Goal: Task Accomplishment & Management: Manage account settings

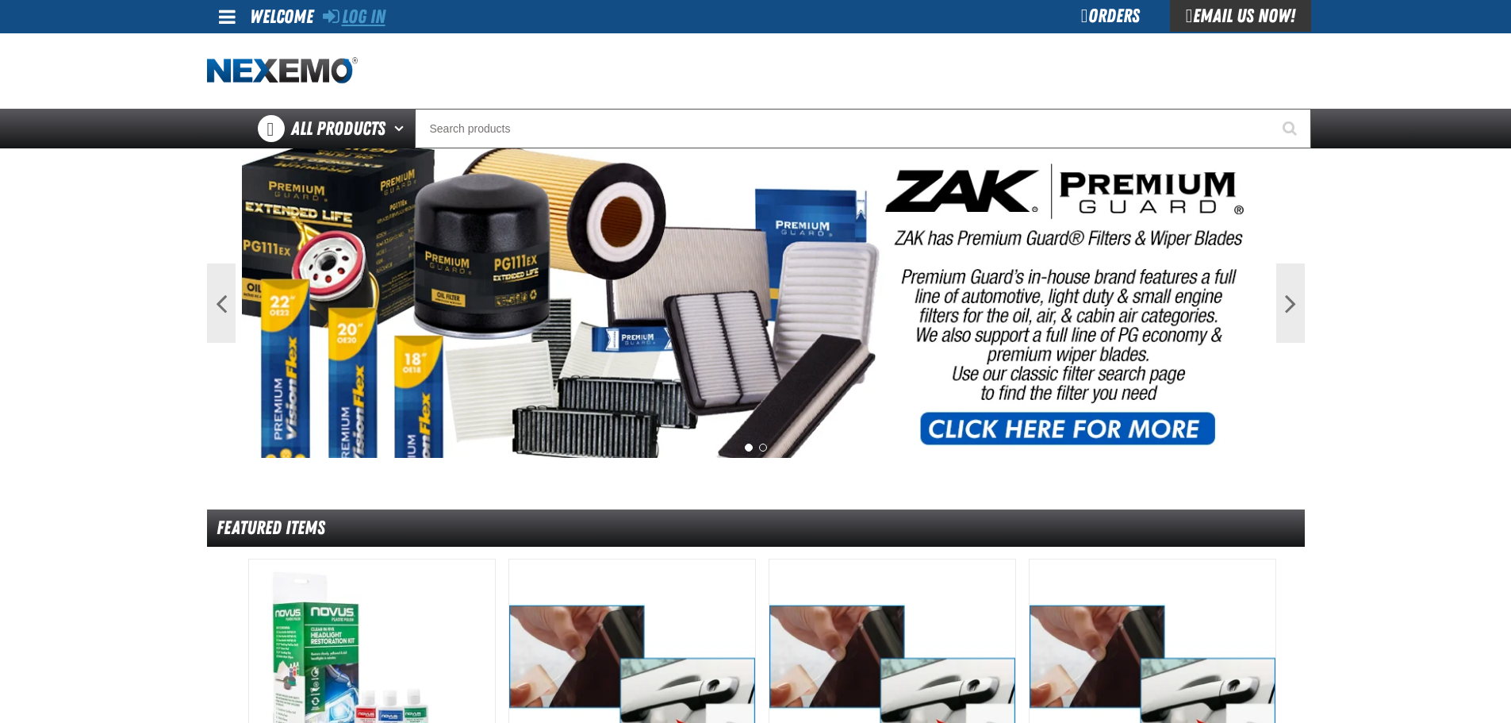
click at [357, 14] on link "Log In" at bounding box center [354, 17] width 63 height 22
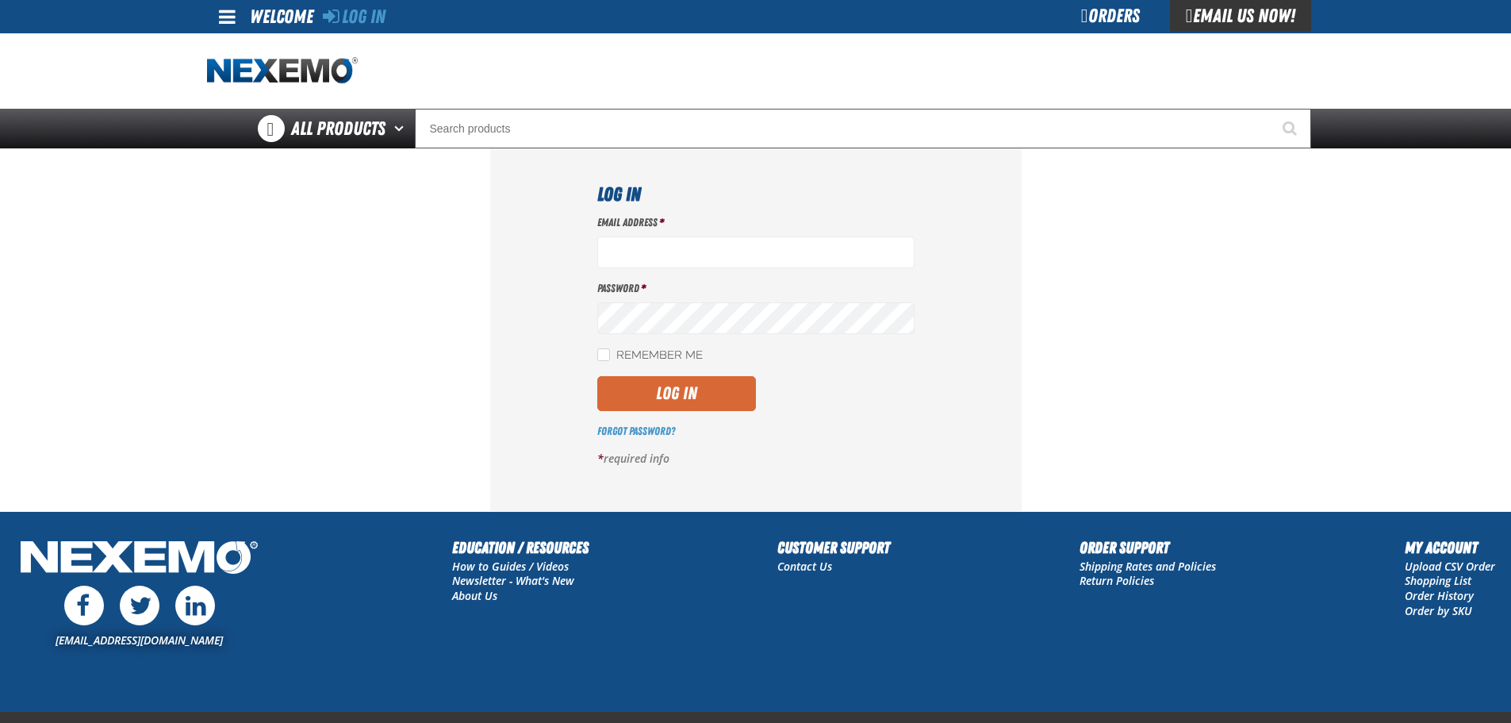
type input "rperalta@vtaig.com"
click at [722, 389] on button "Log In" at bounding box center [676, 393] width 159 height 35
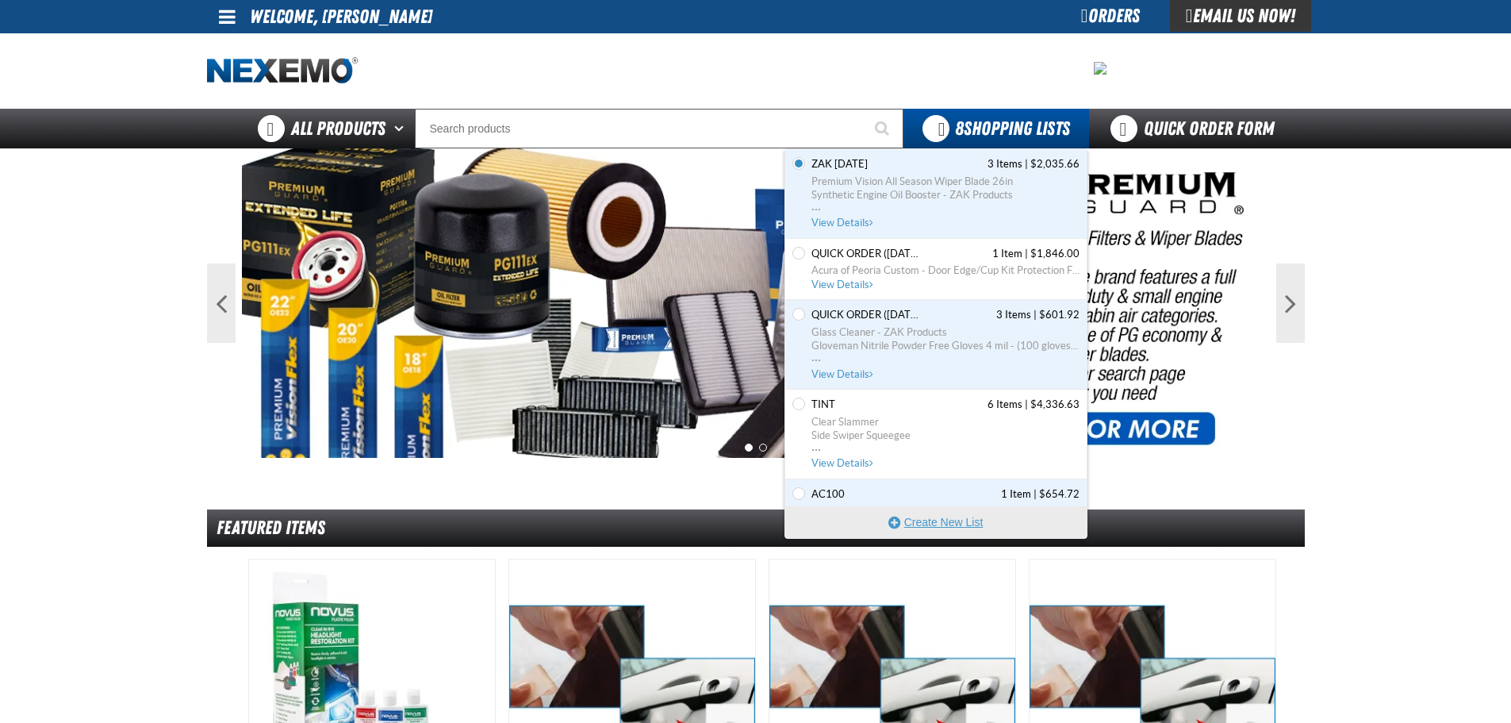
click at [910, 516] on button "Create New List" at bounding box center [935, 522] width 301 height 32
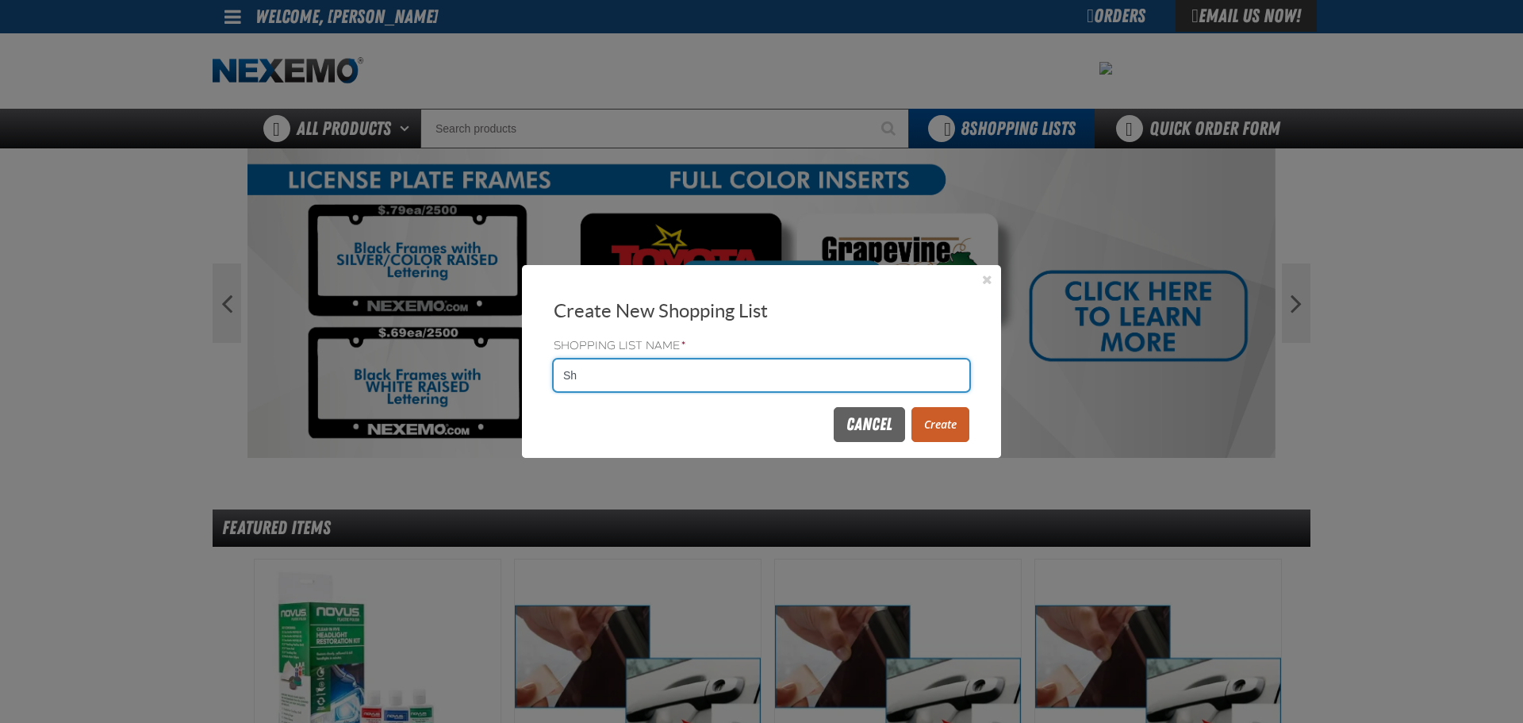
type input "S"
type input "TINT"
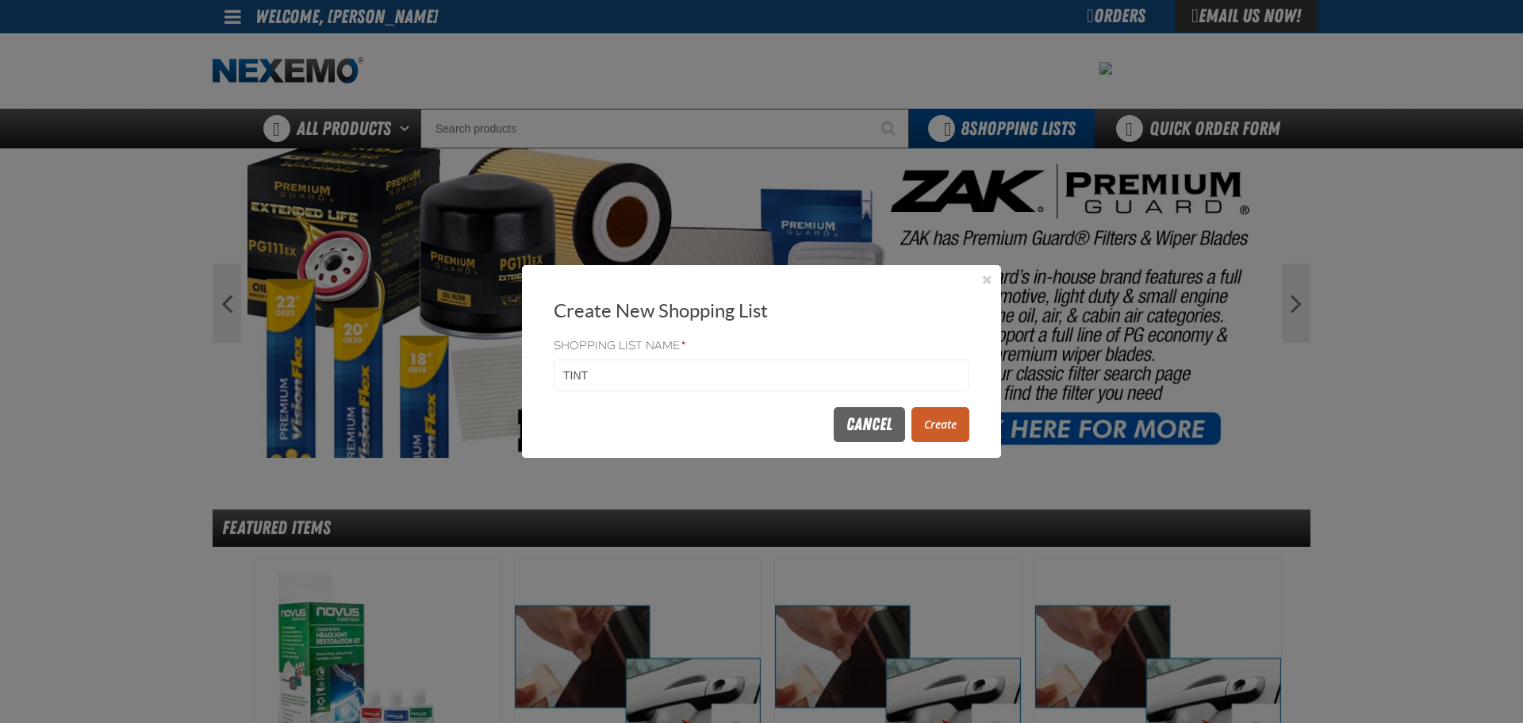
click at [949, 427] on button "Create" at bounding box center [940, 424] width 58 height 35
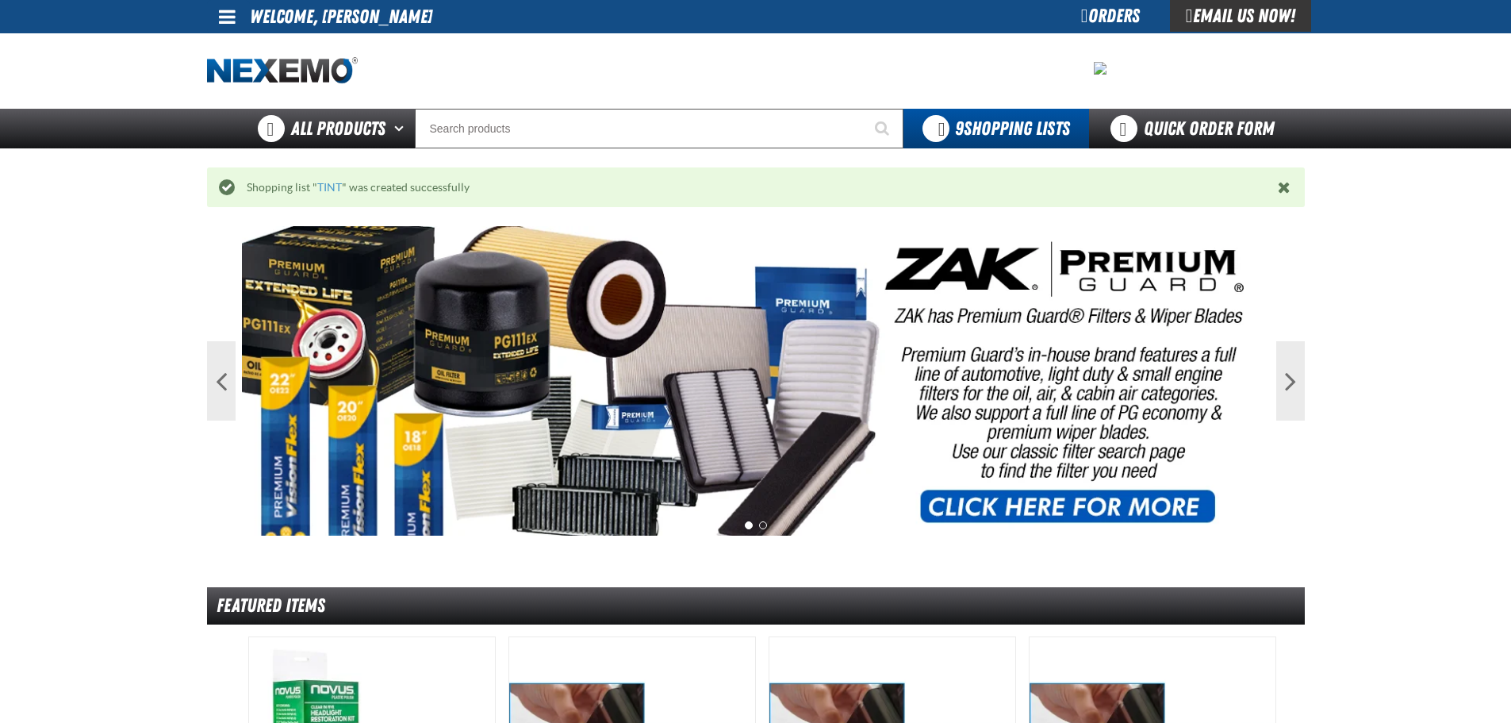
drag, startPoint x: 1508, startPoint y: 401, endPoint x: 1051, endPoint y: 351, distance: 459.5
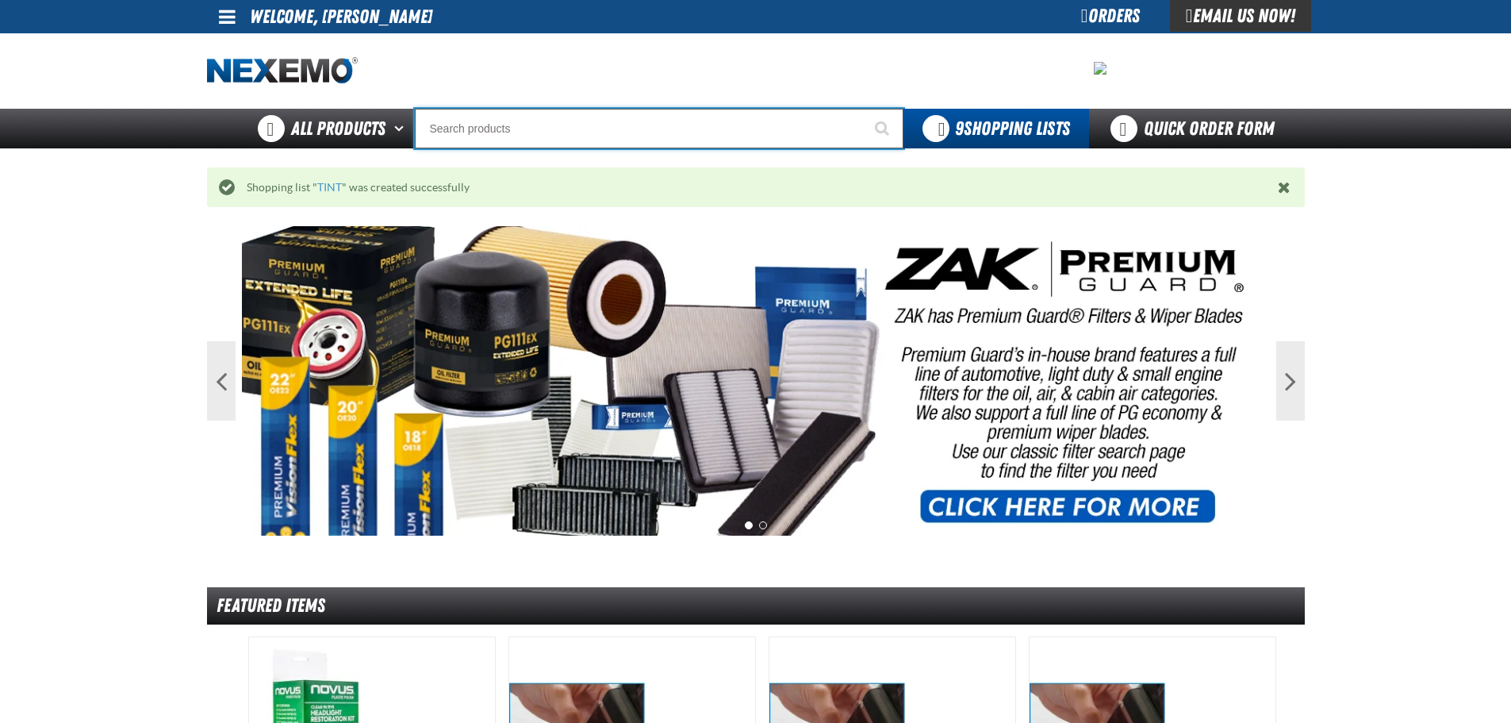
click at [504, 130] on input "Search" at bounding box center [659, 129] width 489 height 40
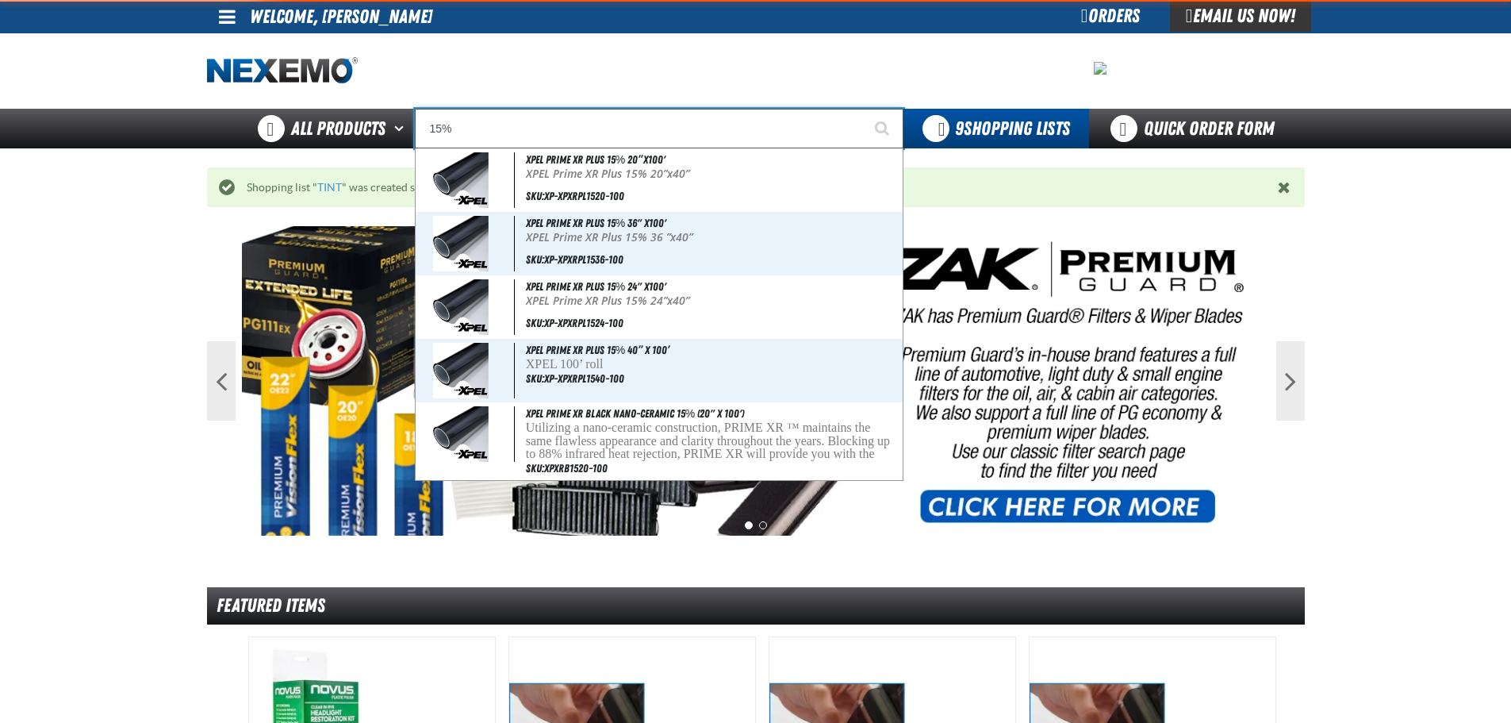
type input "15%"
click at [864, 109] on button "Start Searching" at bounding box center [884, 129] width 40 height 40
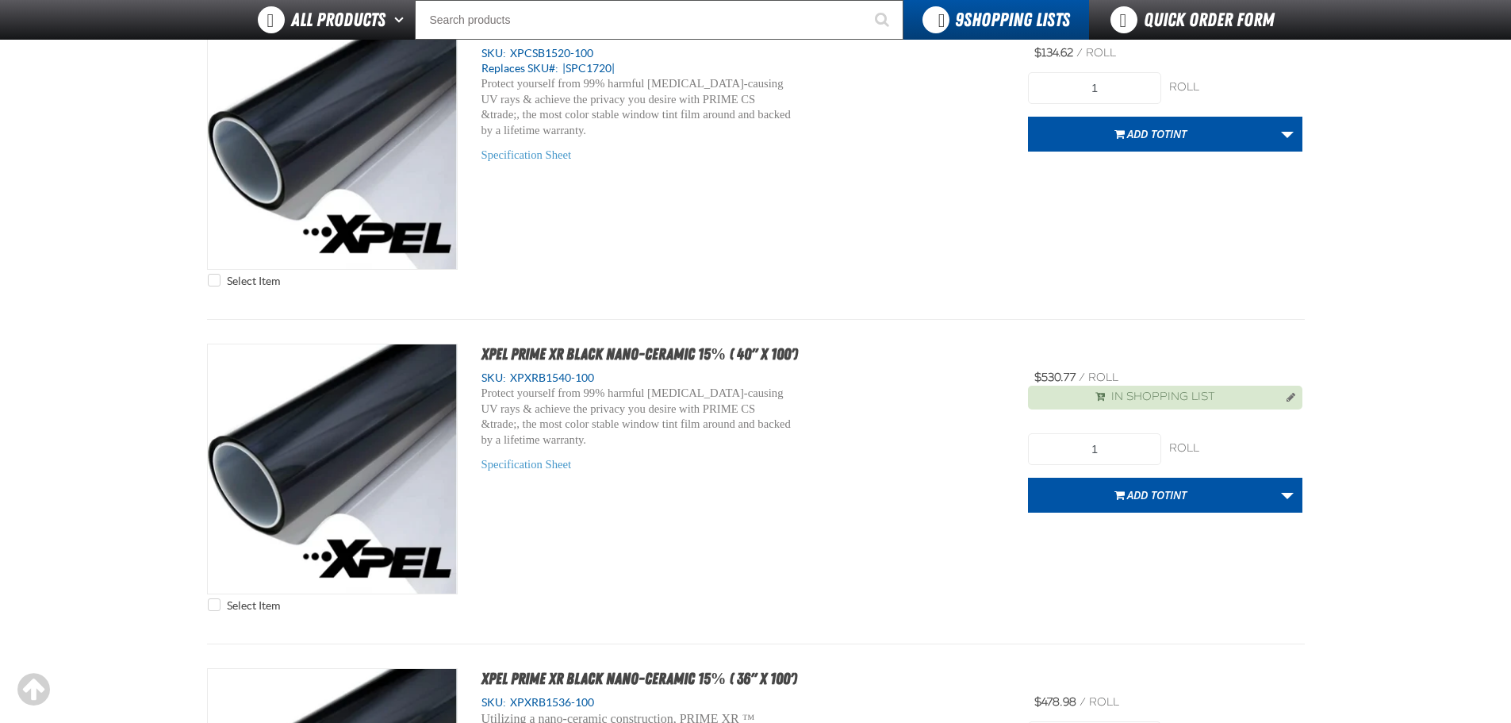
scroll to position [3490, 0]
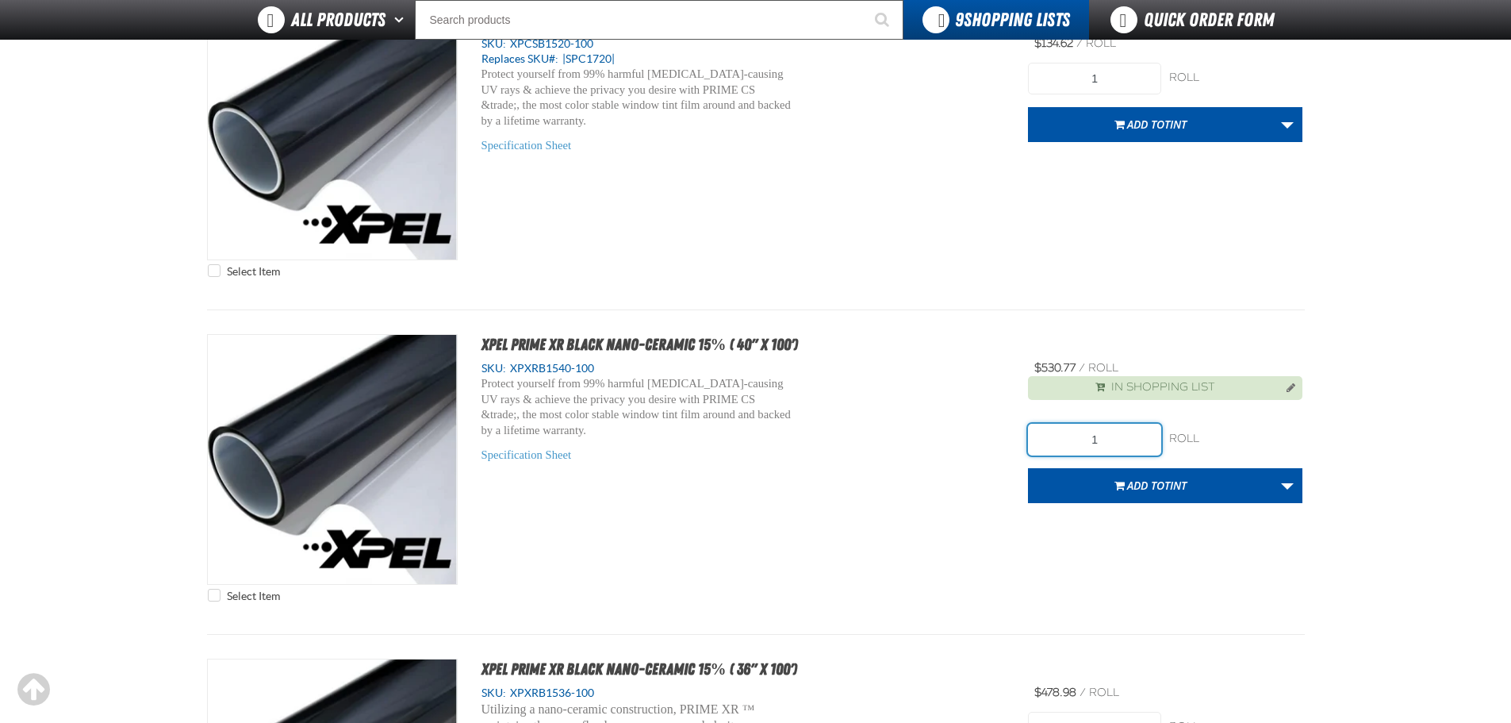
drag, startPoint x: 1110, startPoint y: 438, endPoint x: 1012, endPoint y: 435, distance: 98.4
click at [1012, 435] on div "Select Item XPEL PRIME XR Black Nano-Ceramic 15% ( 40" x 100') SKU: XPXRB1540-1…" at bounding box center [756, 472] width 1098 height 276
type input "3"
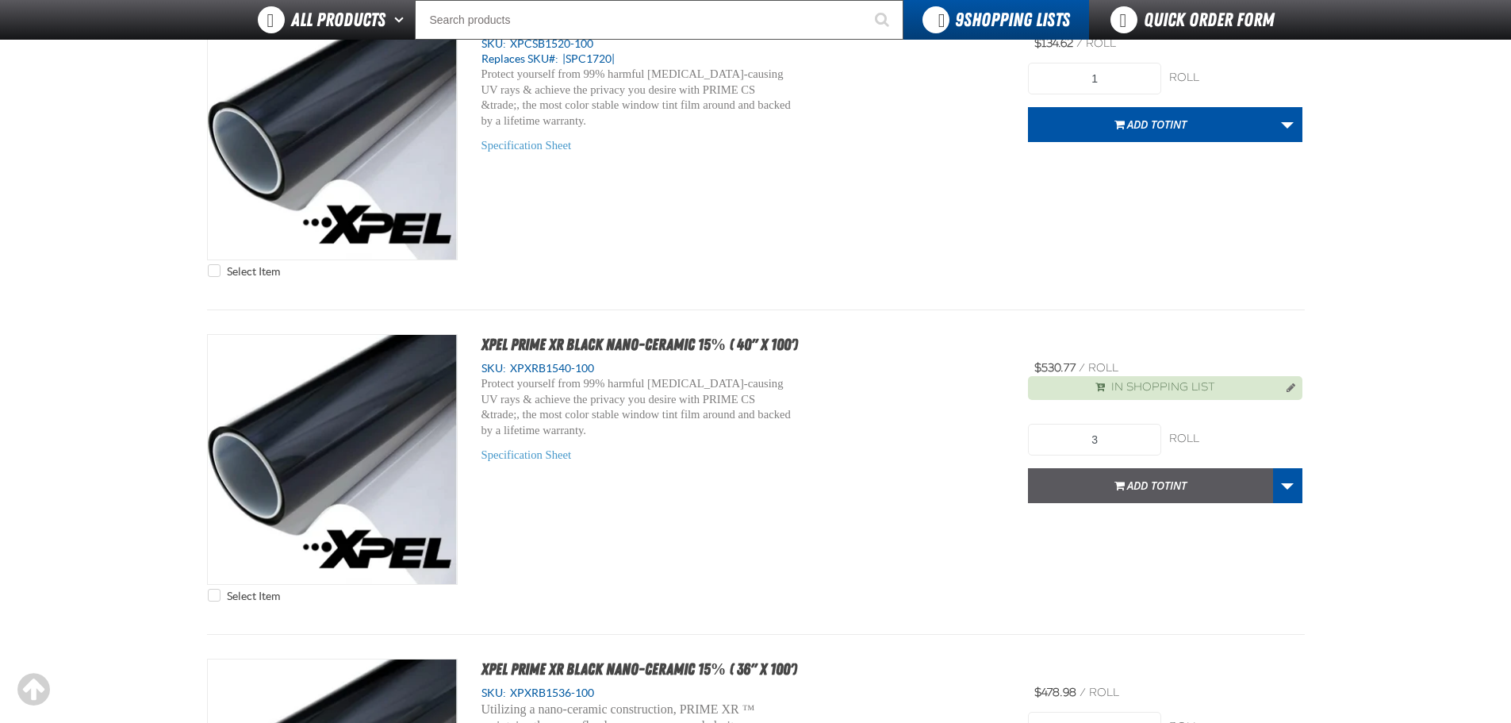
click at [1196, 486] on button "Add to TINT" at bounding box center [1150, 485] width 245 height 35
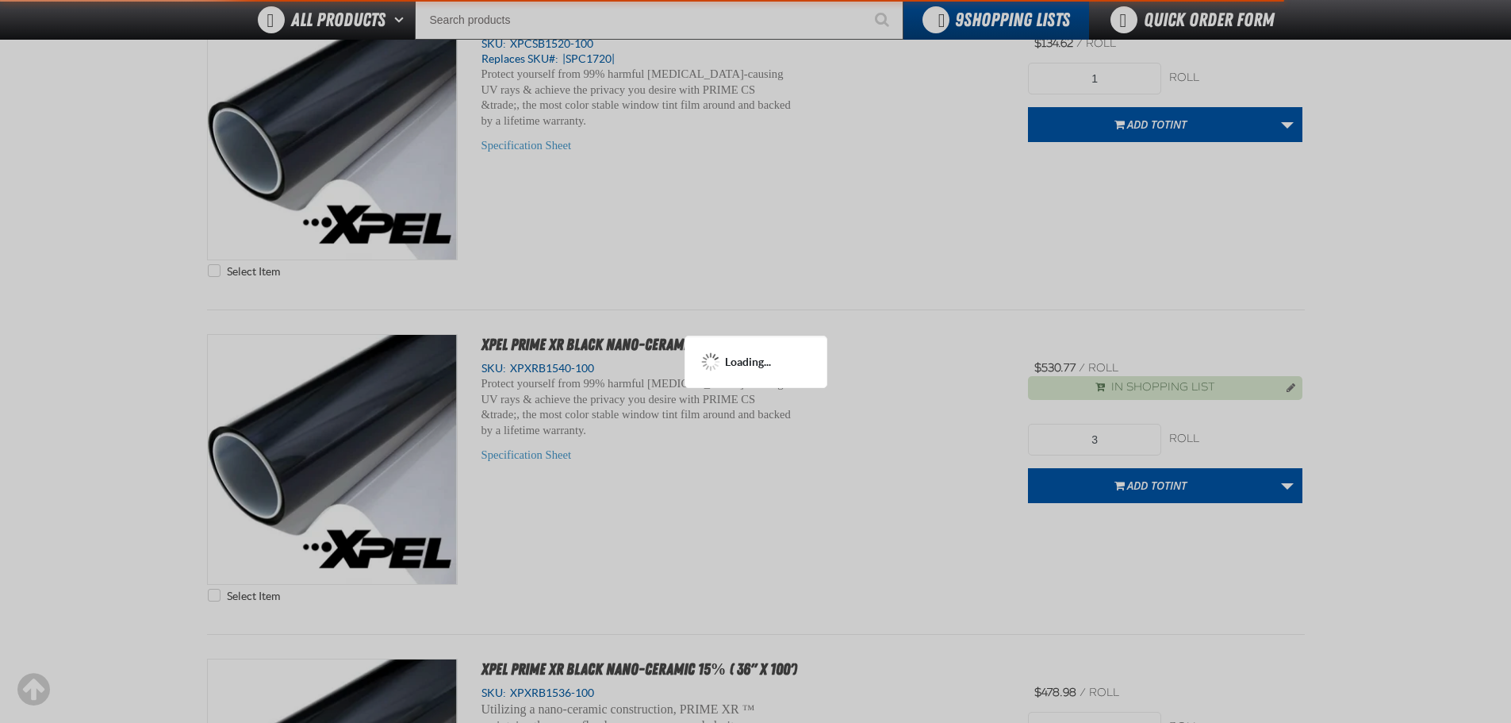
scroll to position [3567, 0]
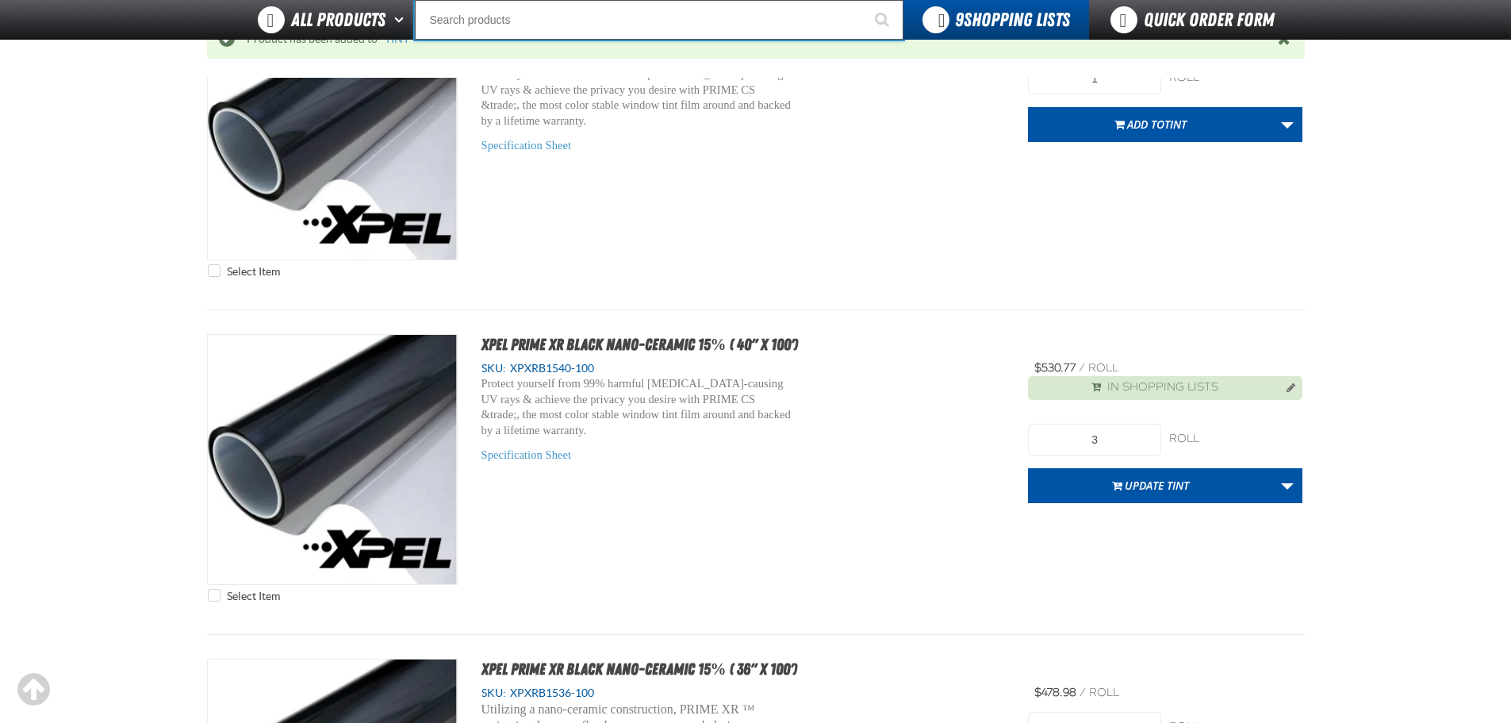
click at [506, 29] on input "Search" at bounding box center [659, 20] width 489 height 40
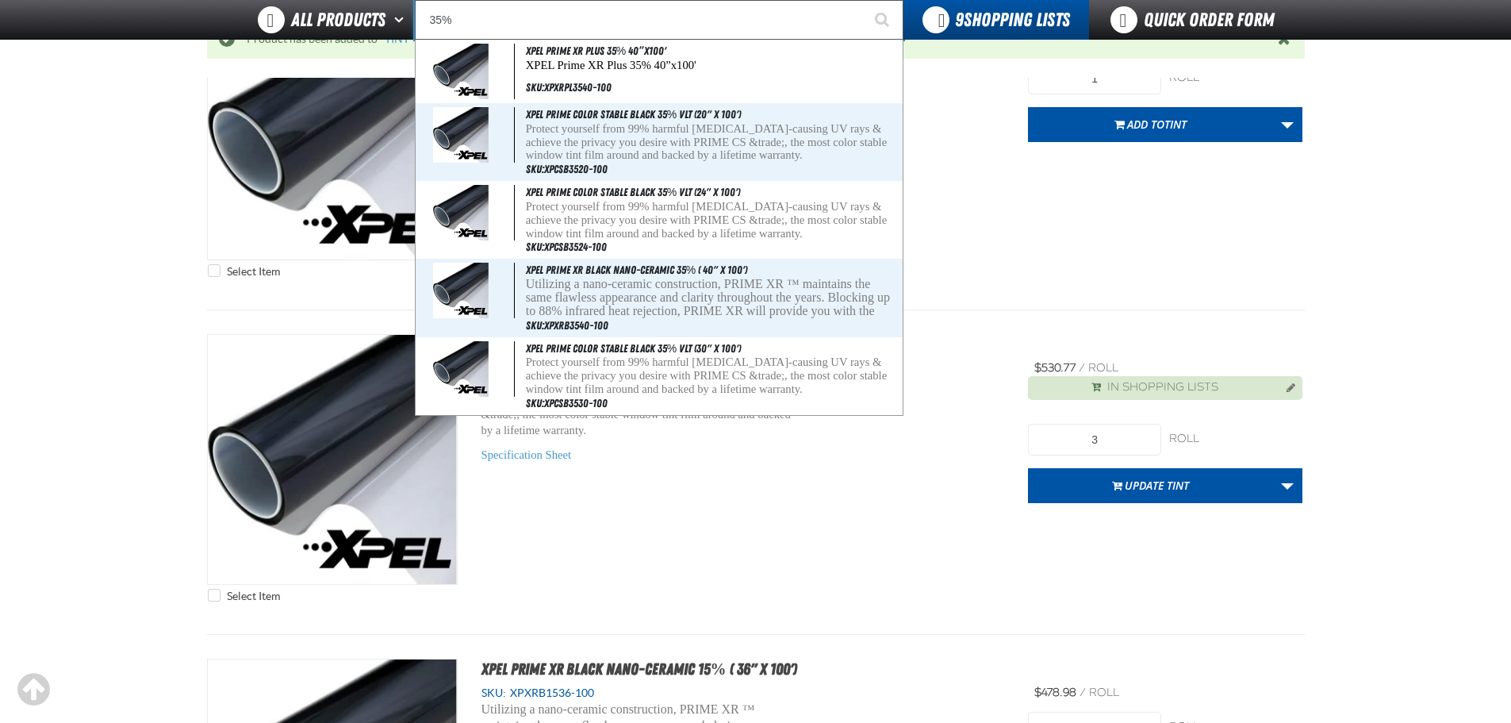
type input "35%"
click at [864, 0] on button "Start Searching" at bounding box center [884, 20] width 40 height 40
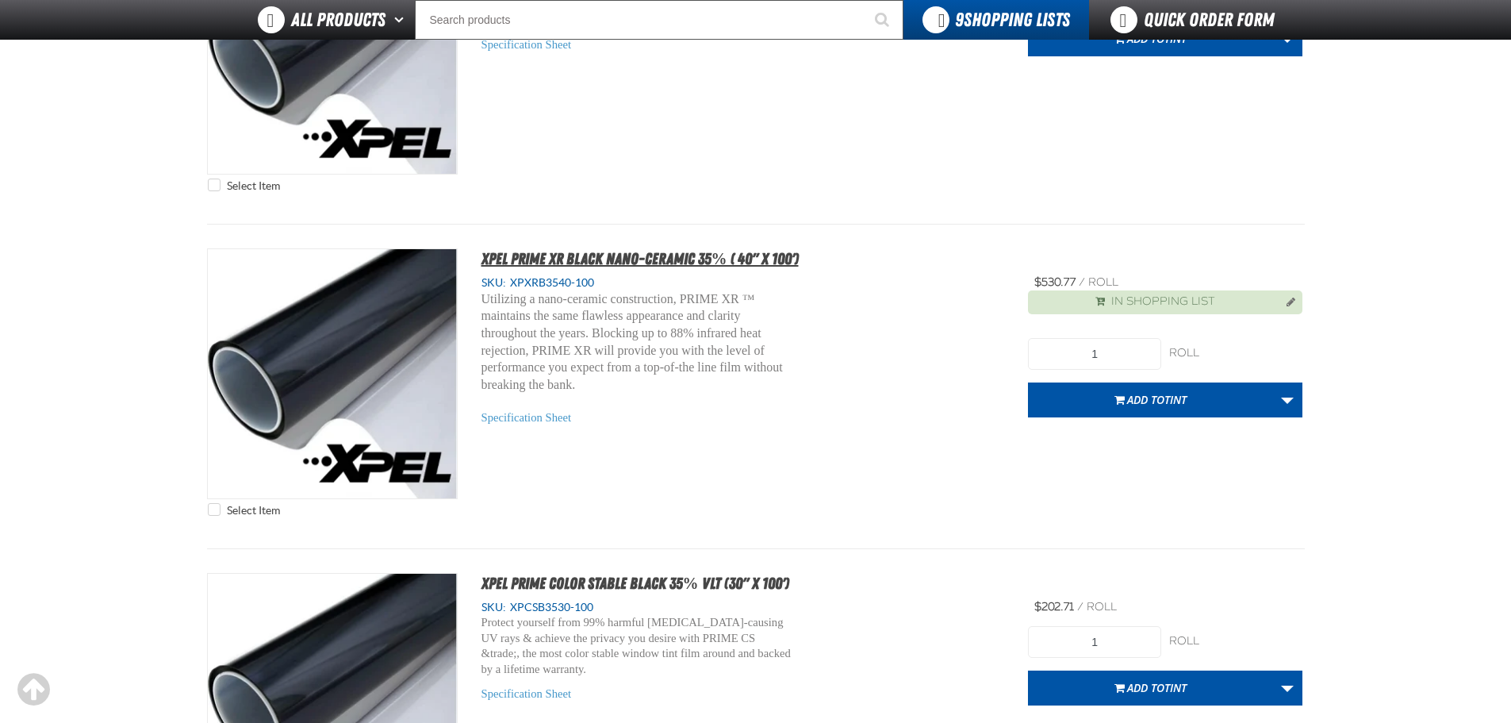
scroll to position [952, 0]
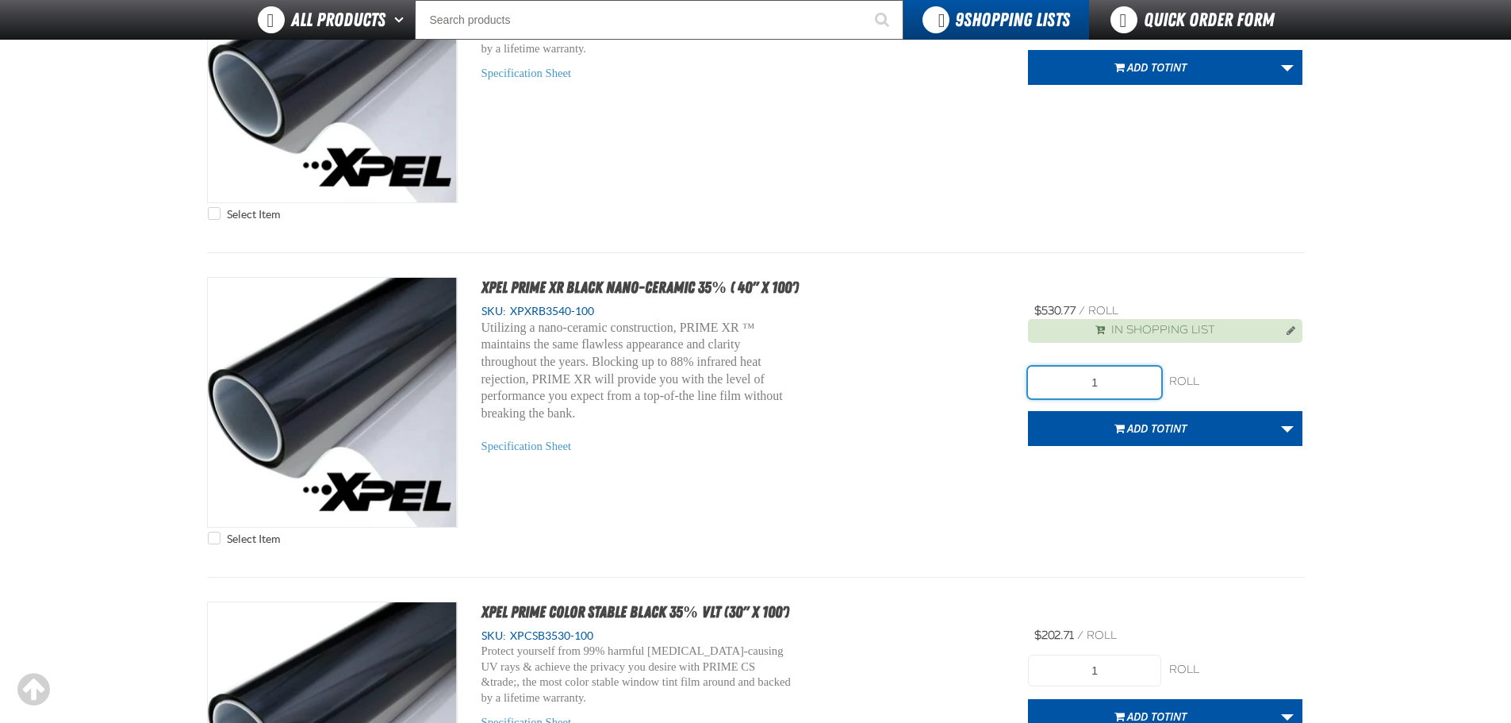
drag, startPoint x: 1111, startPoint y: 378, endPoint x: 1074, endPoint y: 379, distance: 37.3
click at [1074, 379] on input "1" at bounding box center [1094, 382] width 133 height 32
type input "2"
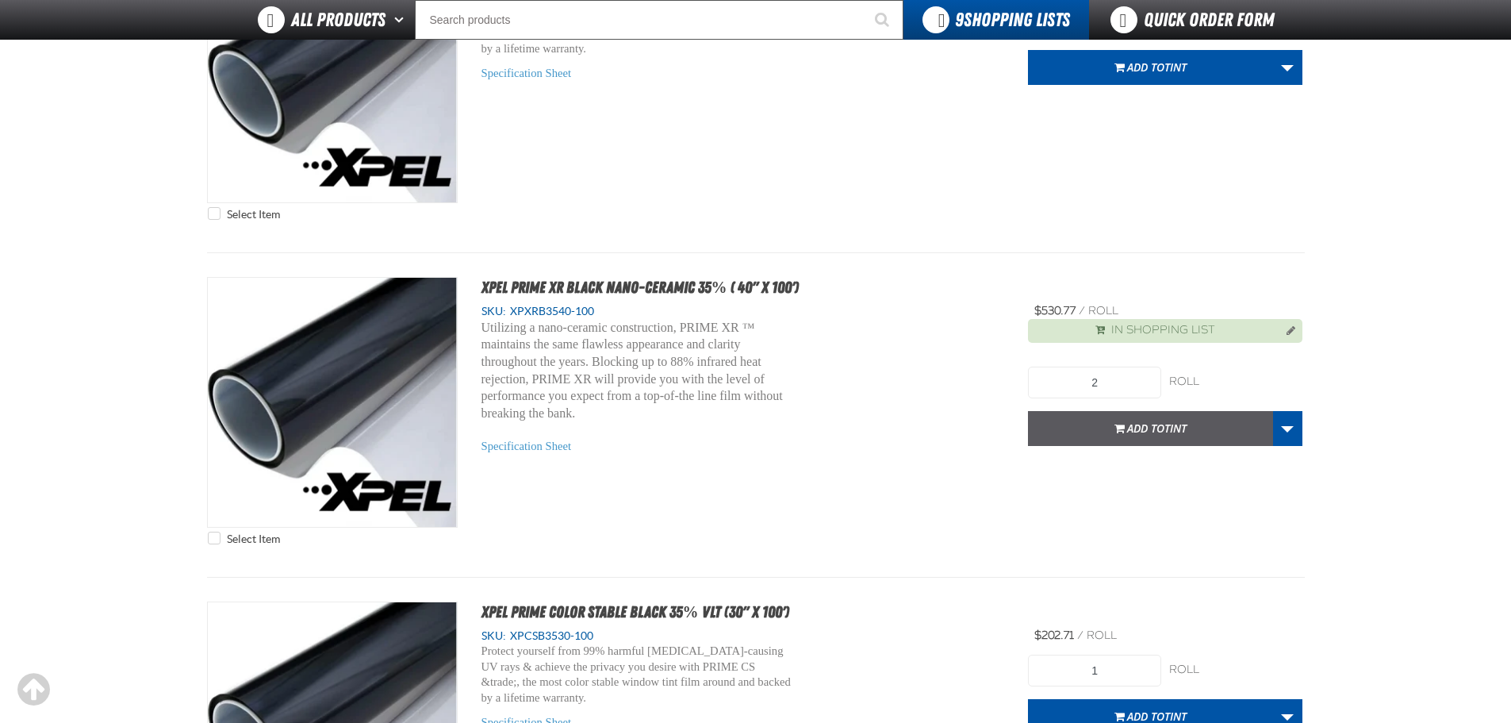
click at [1192, 428] on button "Add to TINT" at bounding box center [1150, 428] width 245 height 35
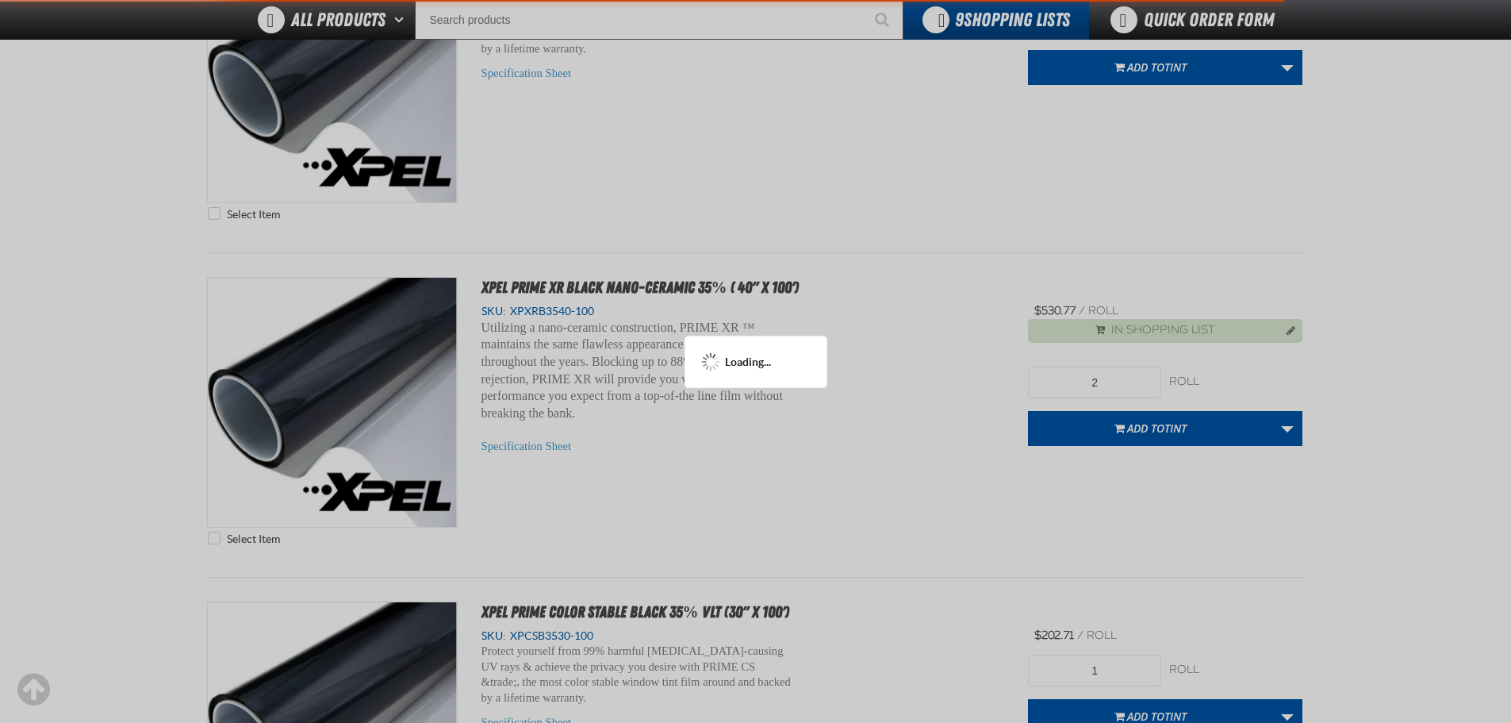
scroll to position [1029, 0]
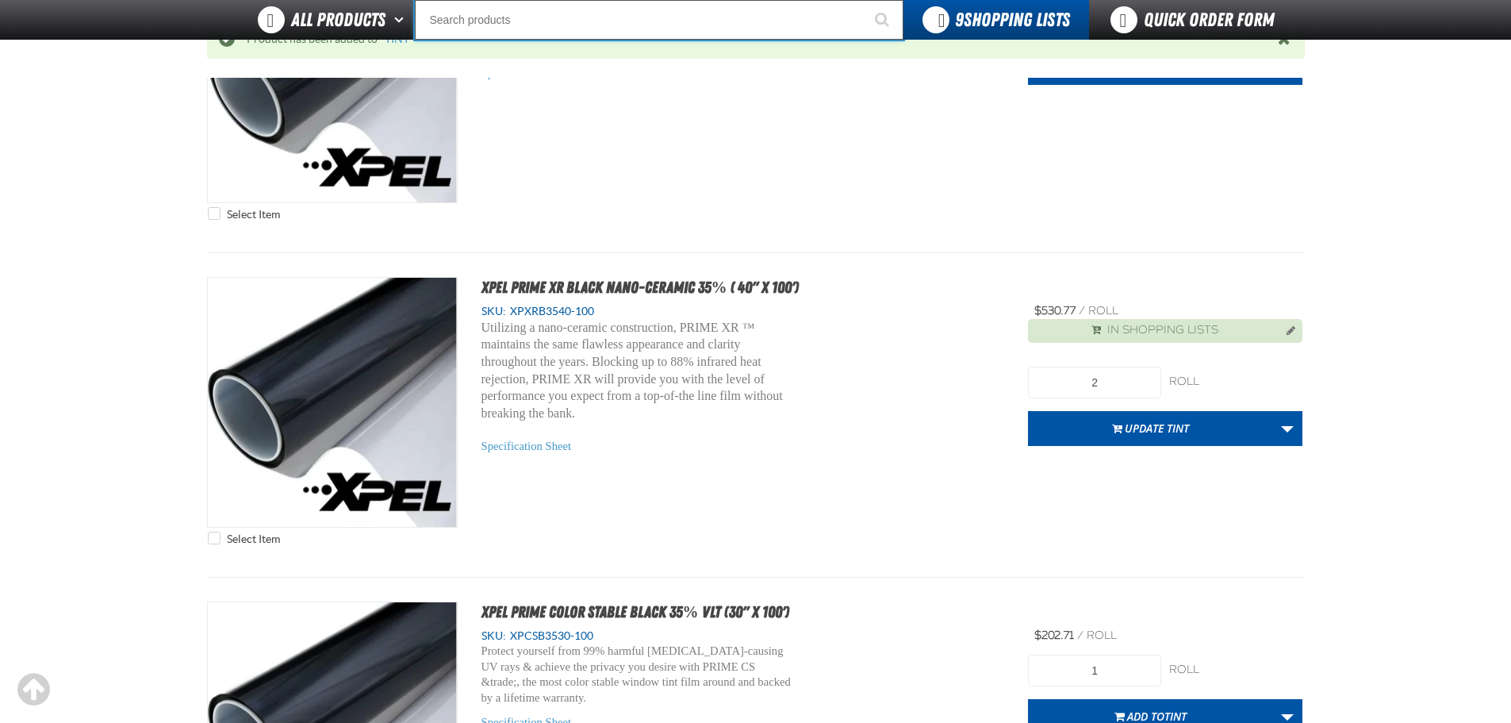
click at [548, 11] on input "Search" at bounding box center [659, 20] width 489 height 40
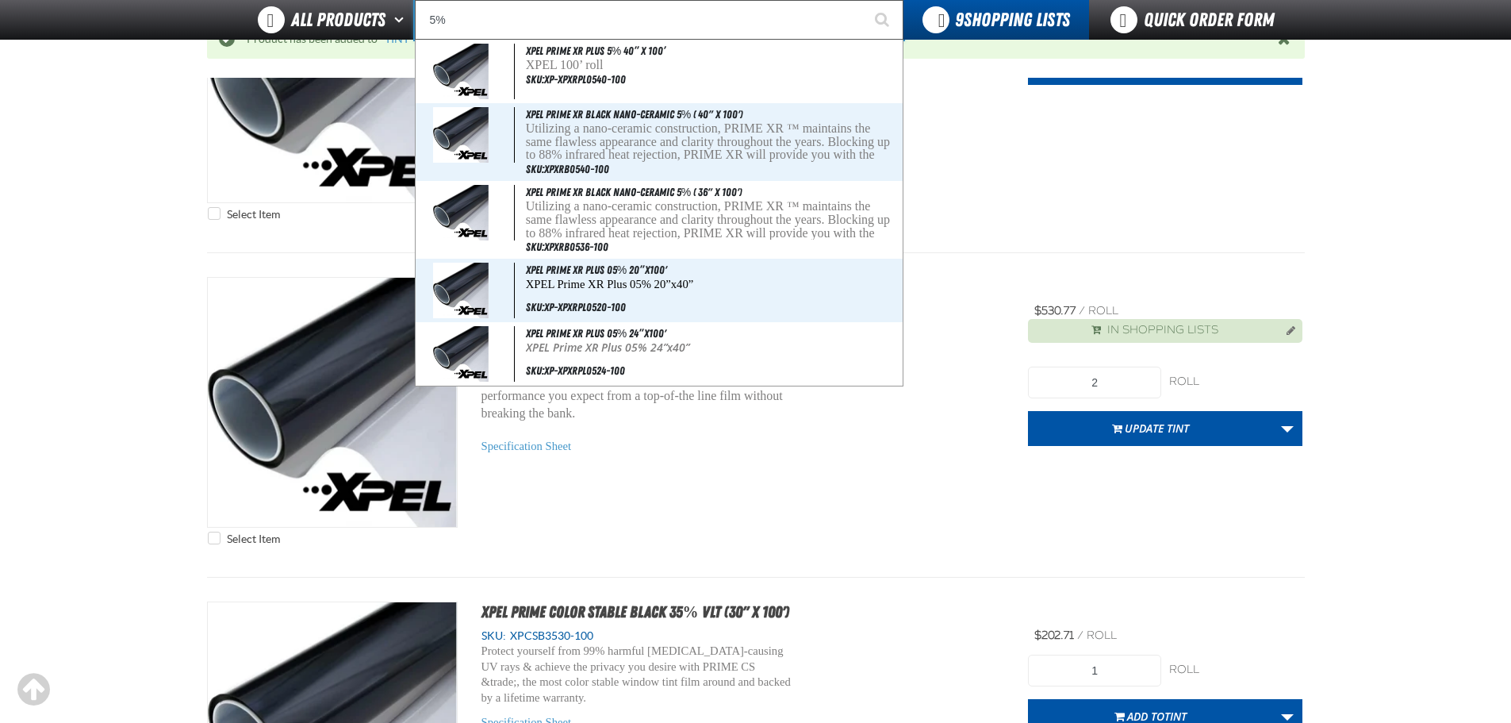
type input "5%"
click at [864, 0] on button "Start Searching" at bounding box center [884, 20] width 40 height 40
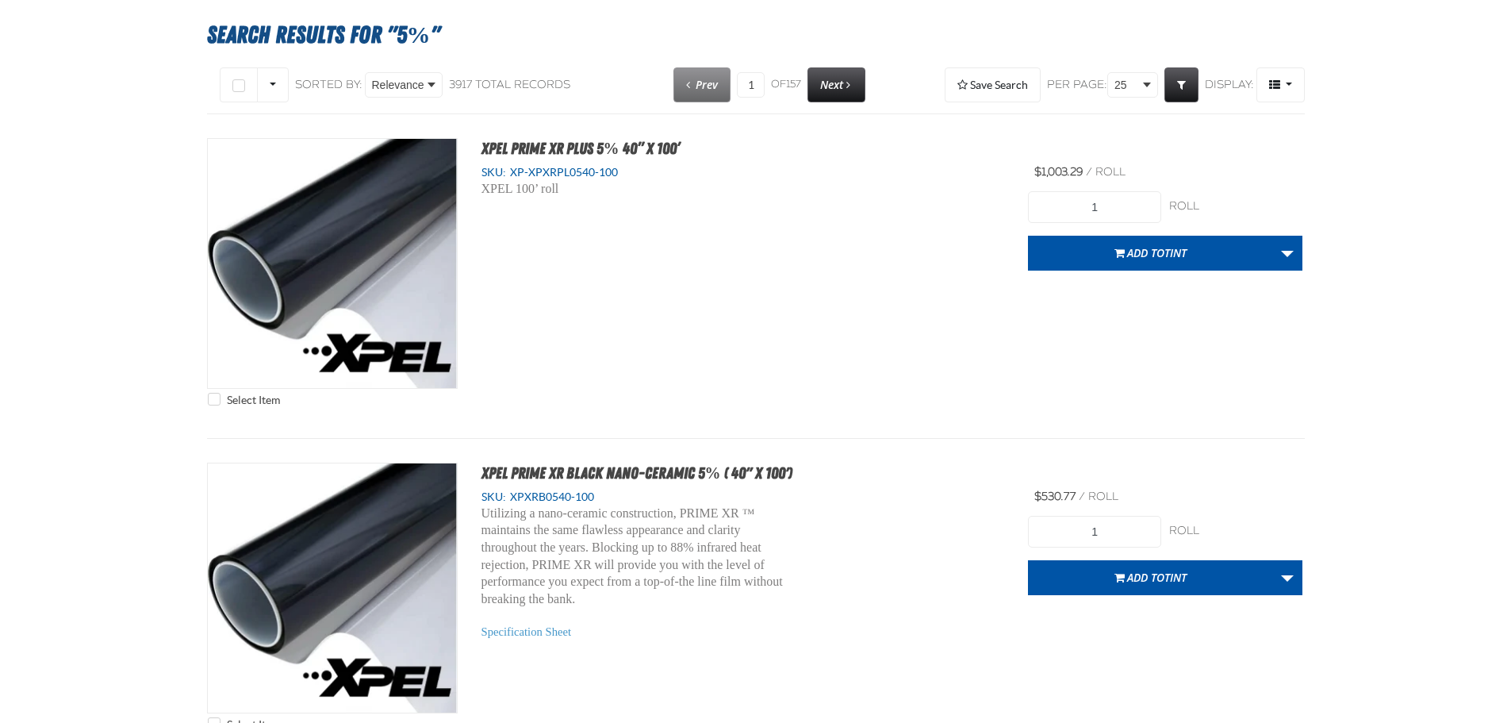
scroll to position [159, 0]
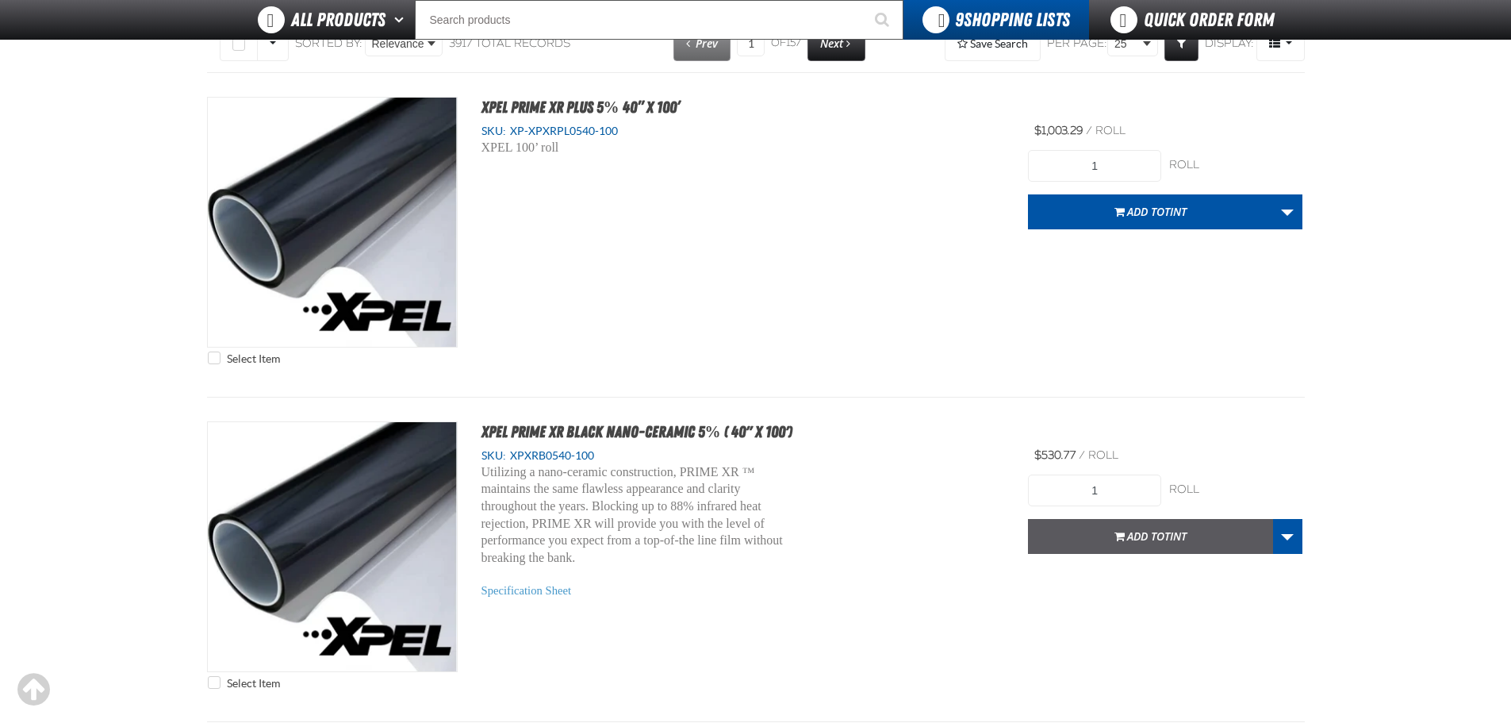
click at [1193, 541] on button "Add to TINT" at bounding box center [1150, 536] width 245 height 35
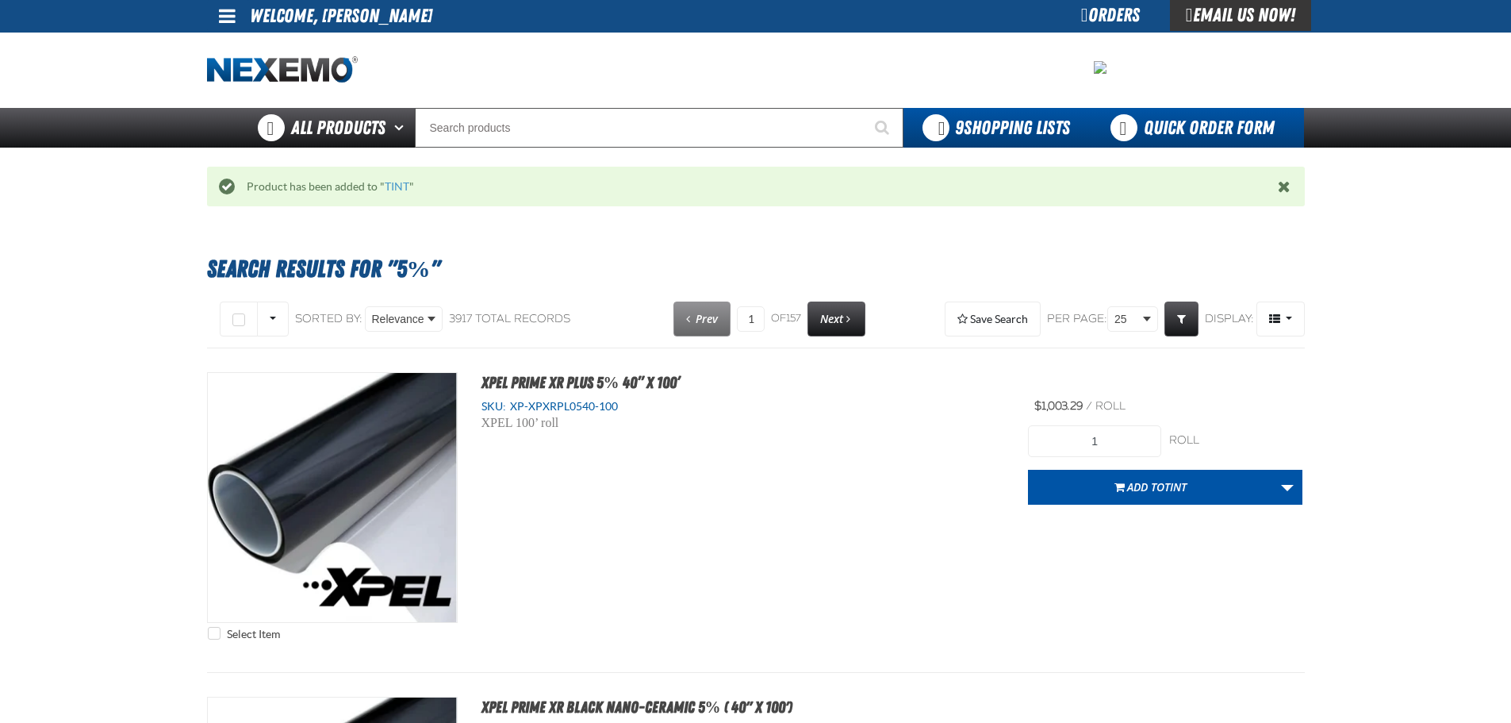
scroll to position [0, 0]
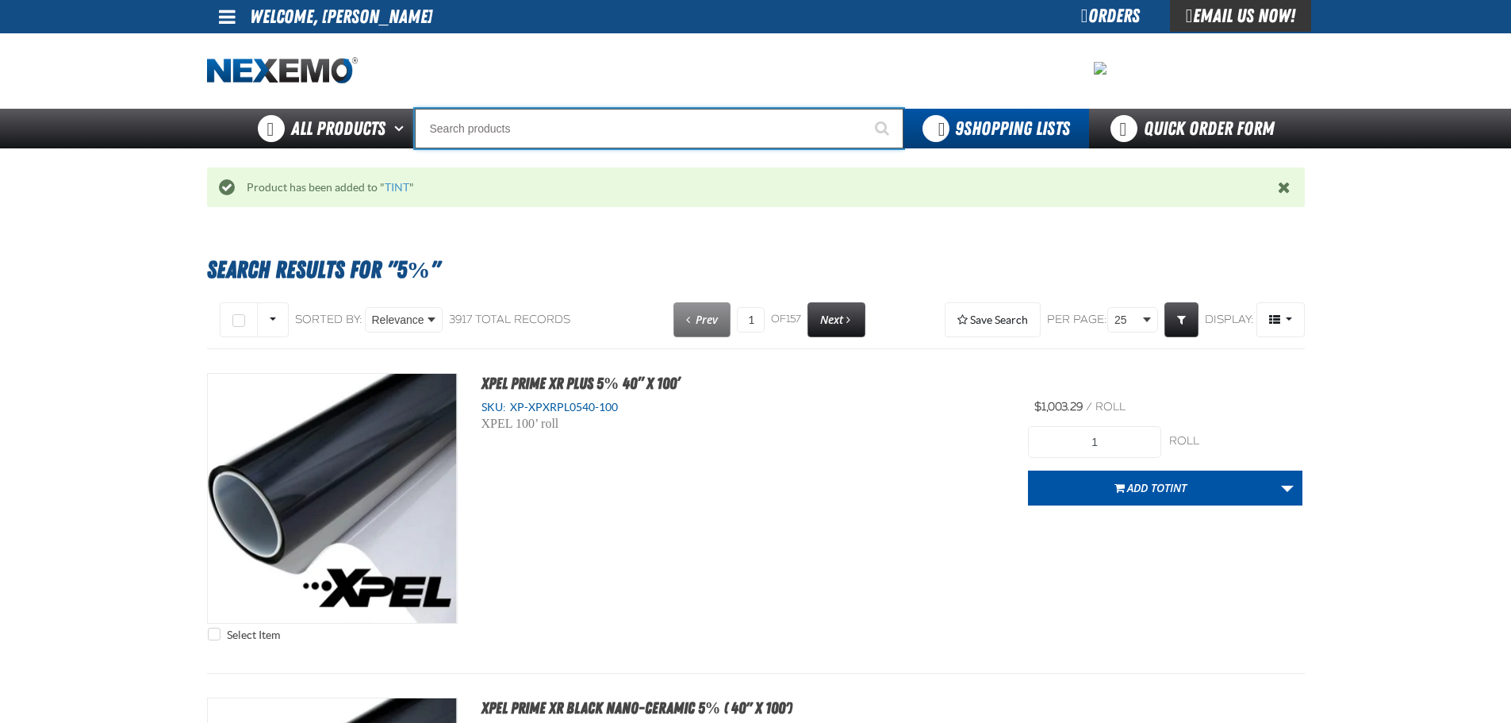
click at [554, 126] on input "Search" at bounding box center [659, 129] width 489 height 40
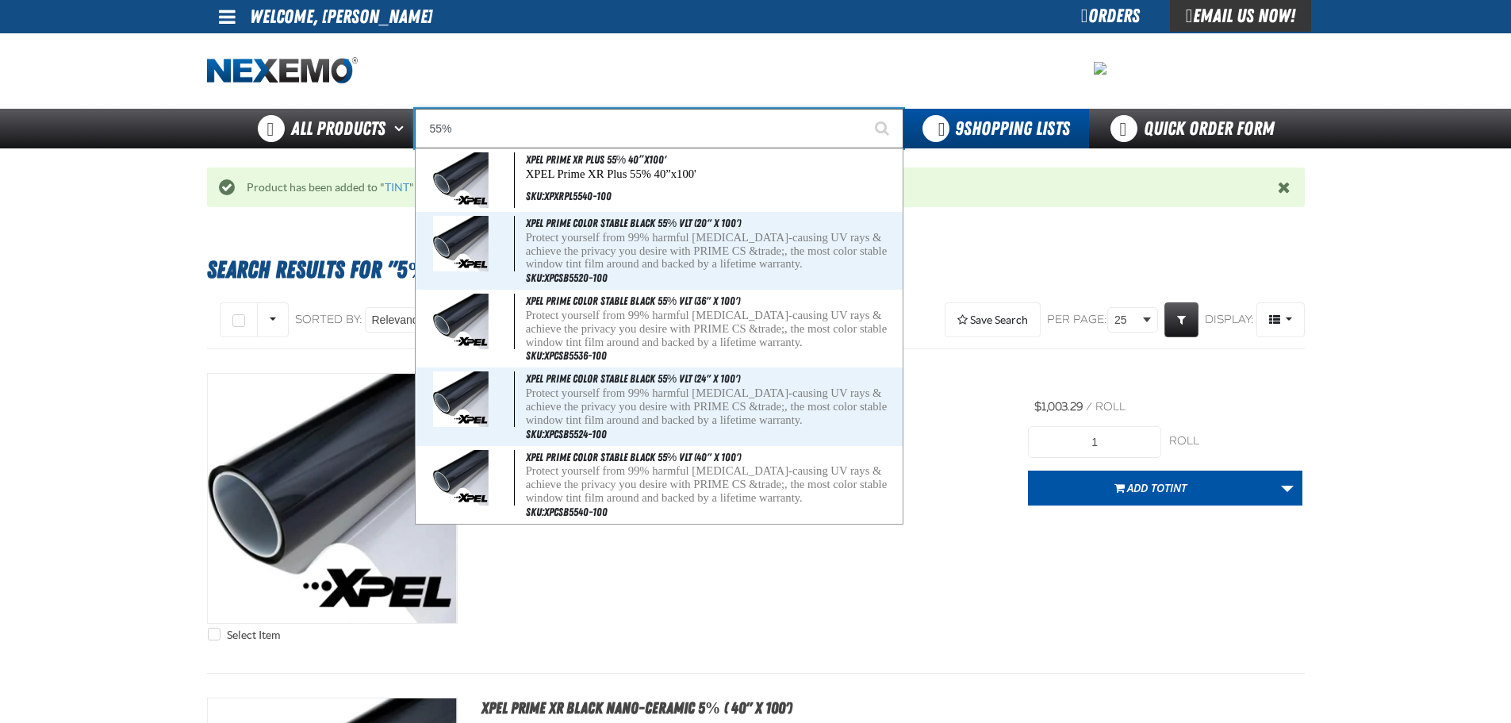
type input "55%"
click at [864, 109] on button "Start Searching" at bounding box center [884, 129] width 40 height 40
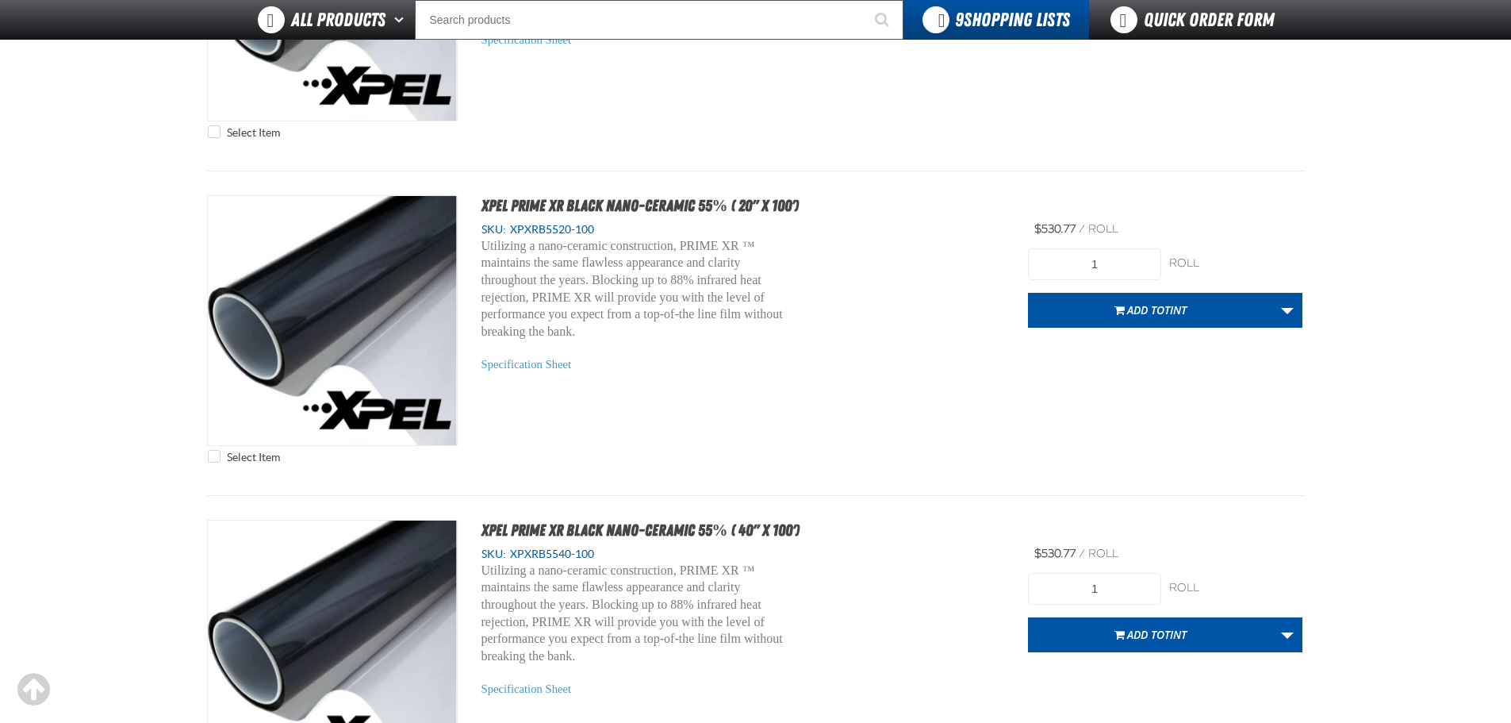
scroll to position [2062, 0]
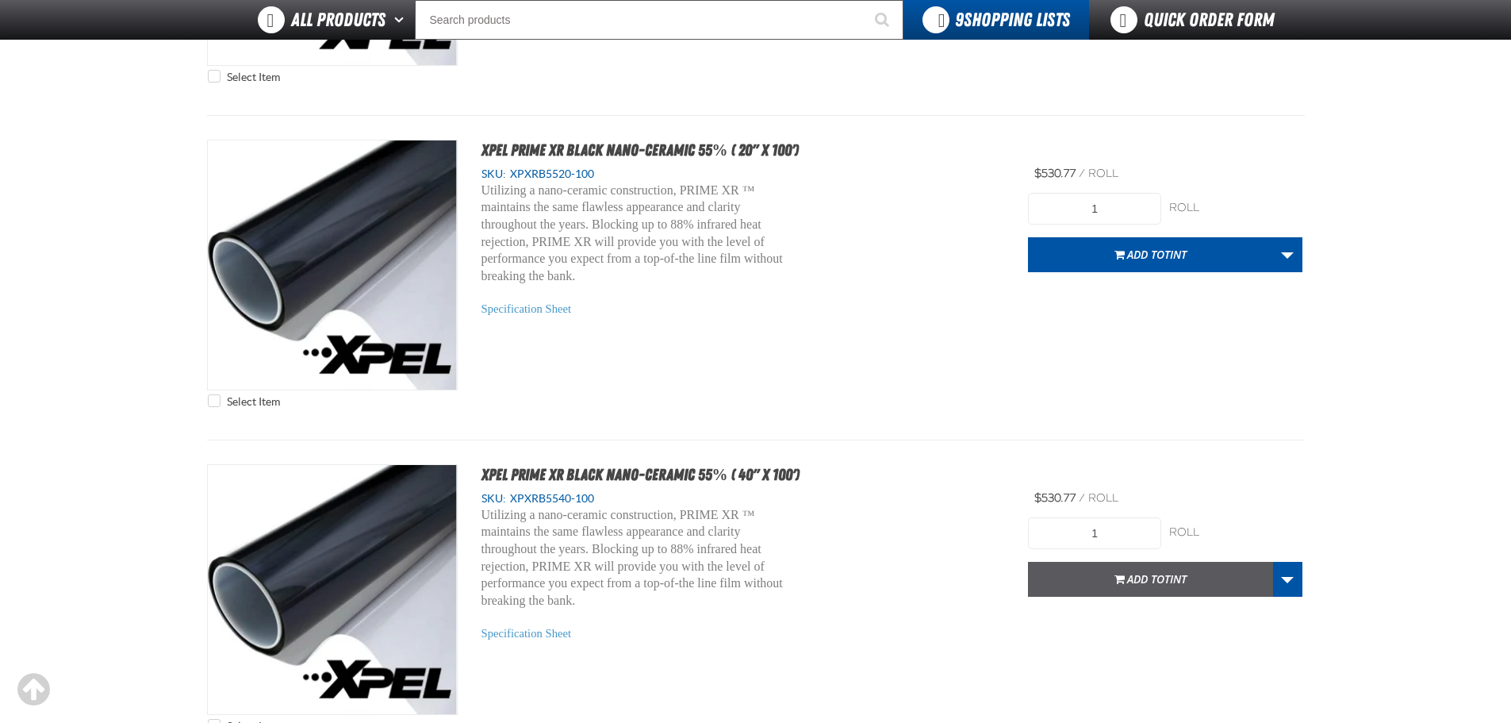
click at [1224, 574] on button "Add to TINT" at bounding box center [1150, 579] width 245 height 35
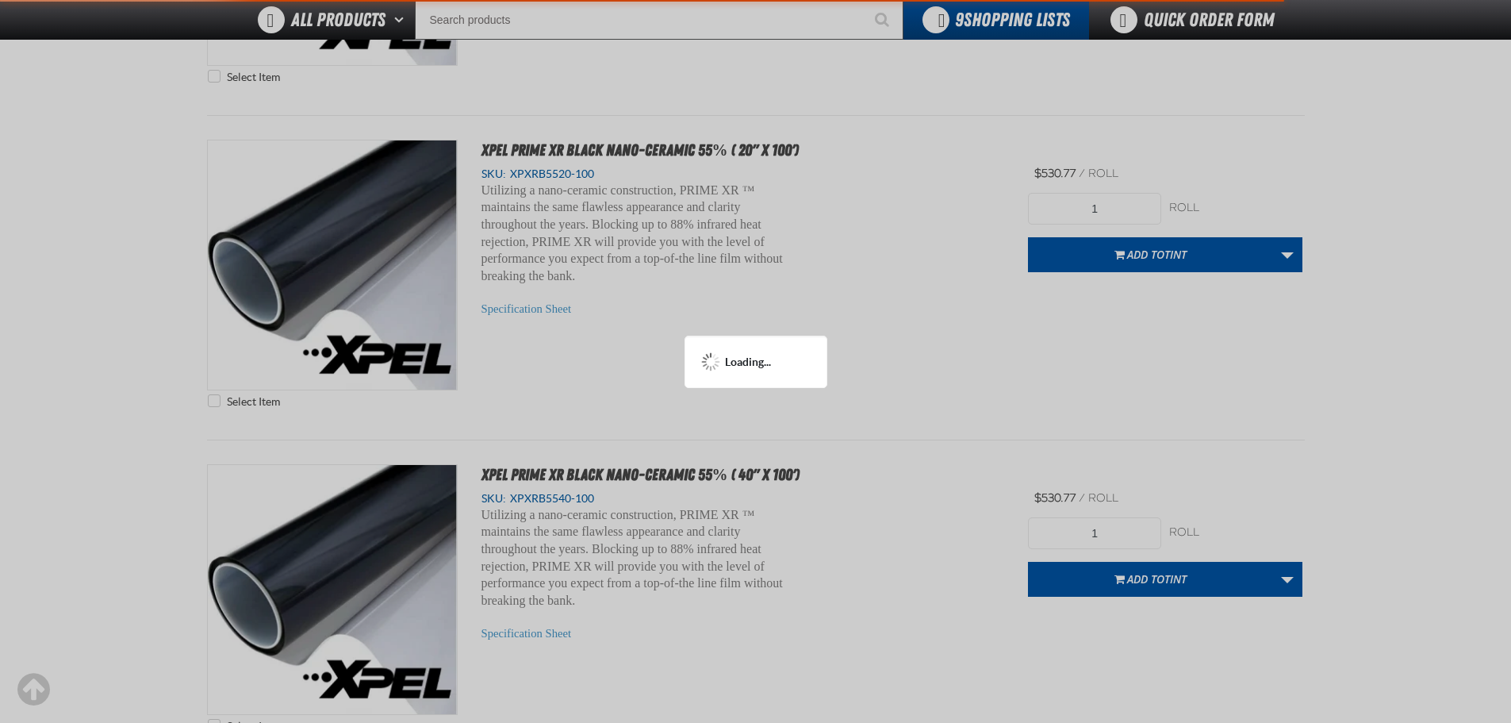
scroll to position [2140, 0]
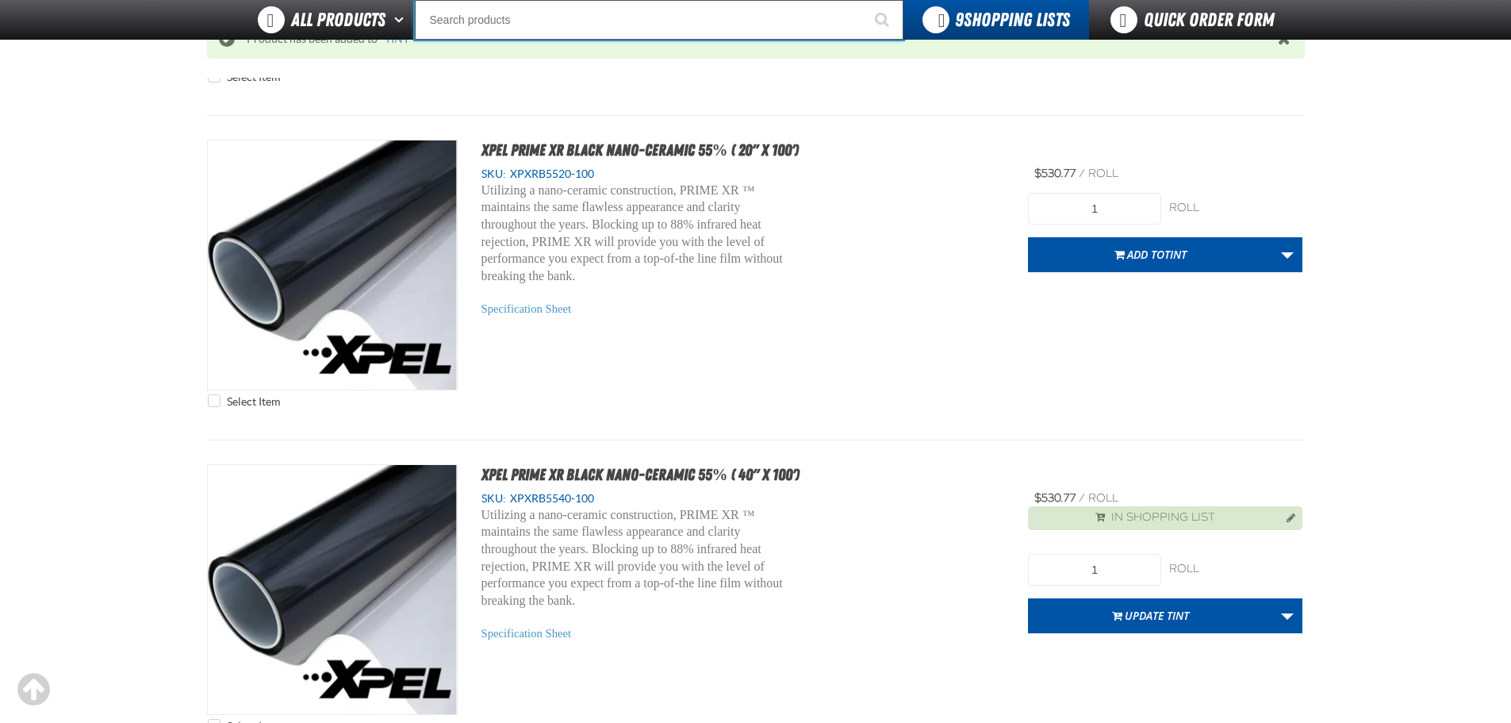
click at [527, 13] on input "Search" at bounding box center [659, 20] width 489 height 40
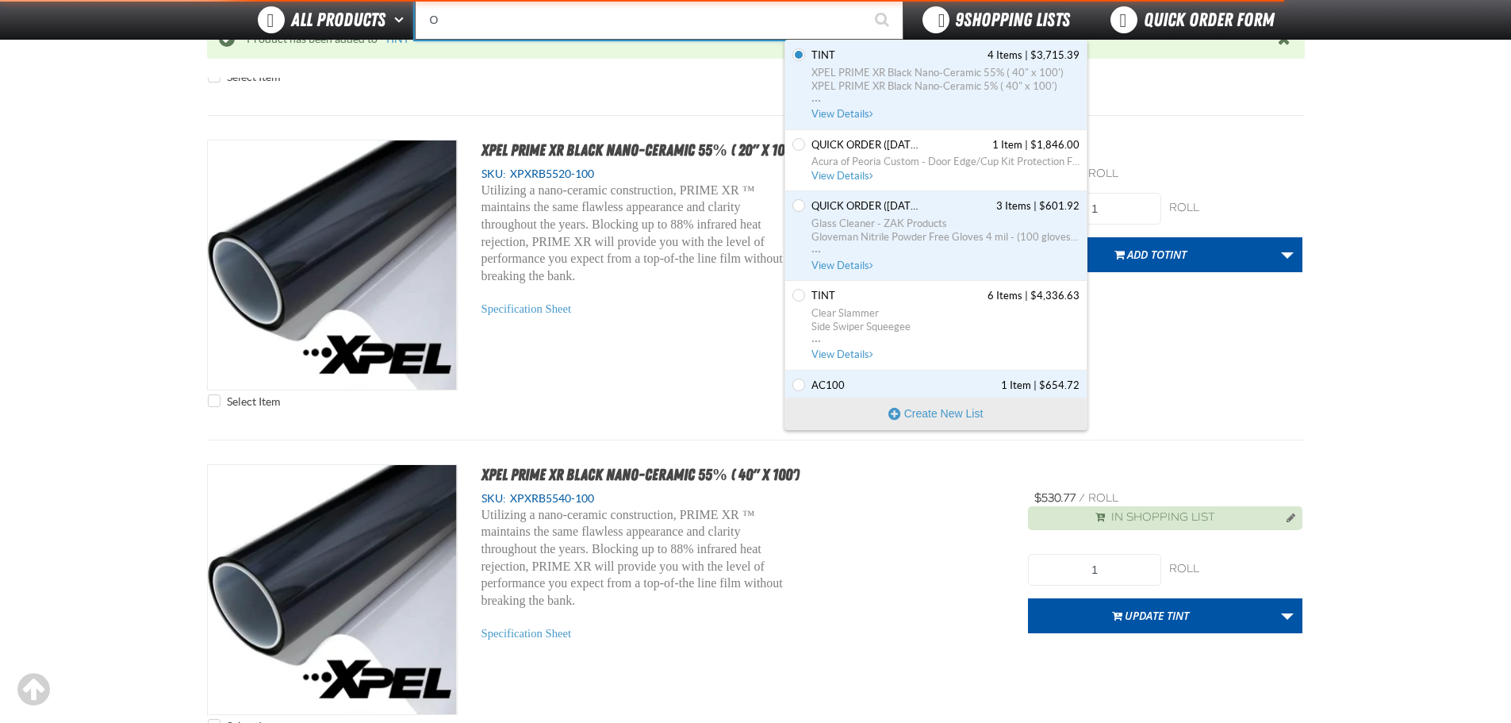
type input "OL"
type input "OLfa Tungston Blades (50)"
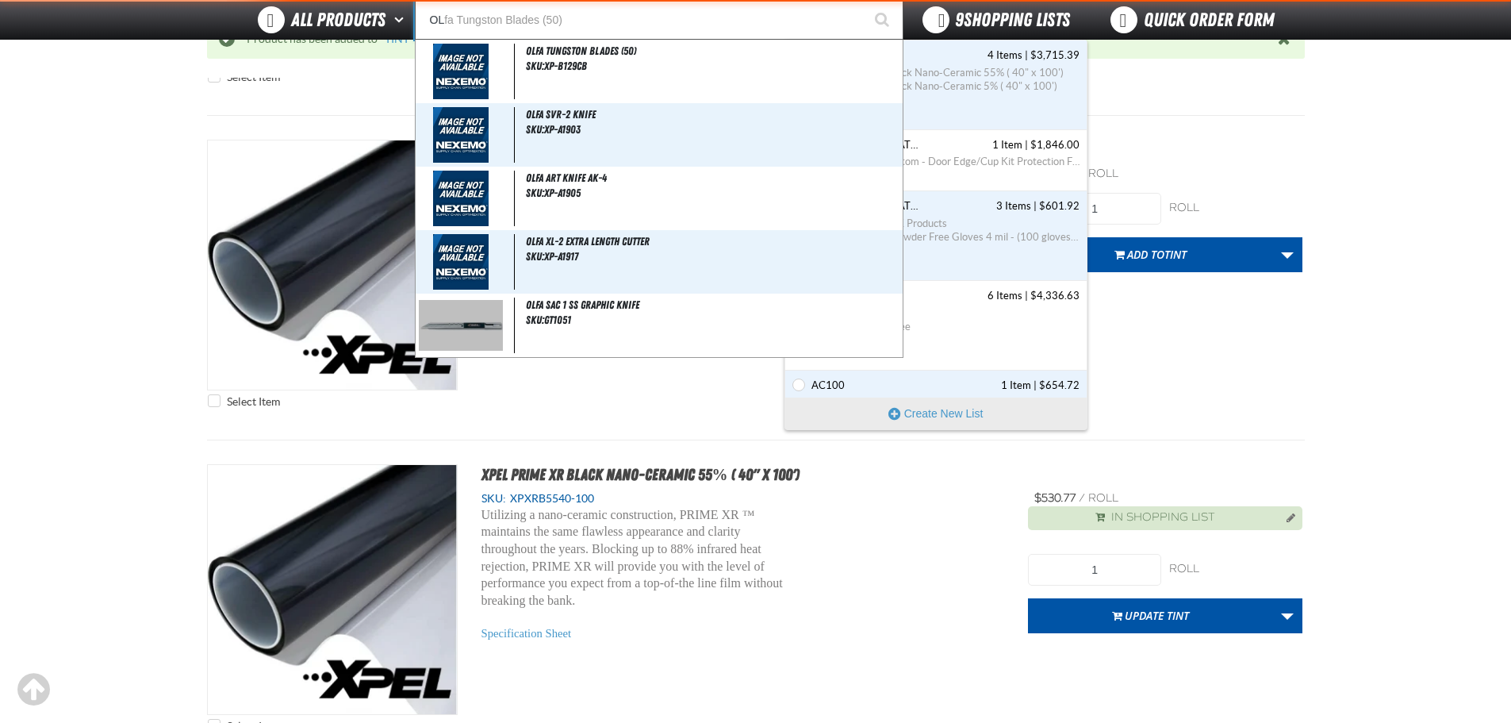
type input "OLF"
type input "OLFa Tungston Blades (50)"
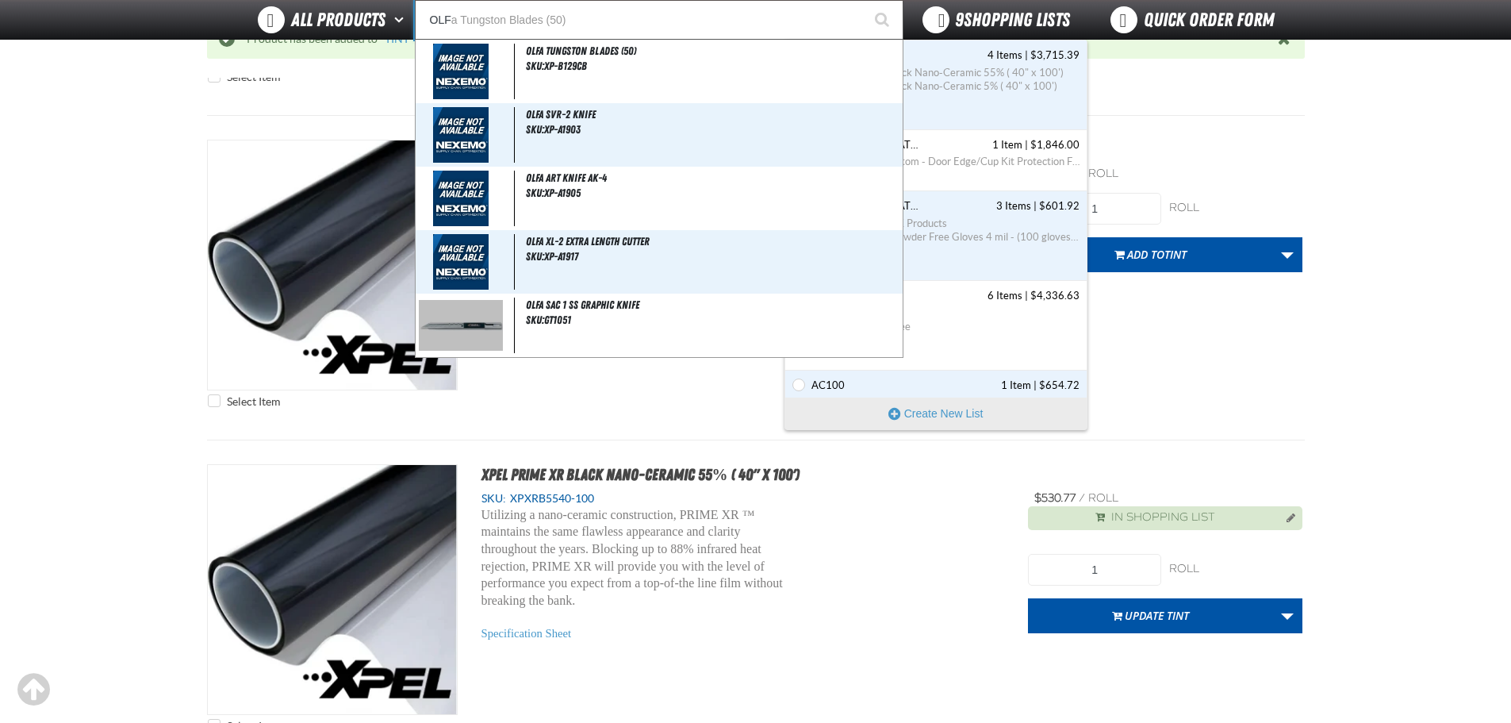
type input "OLFA"
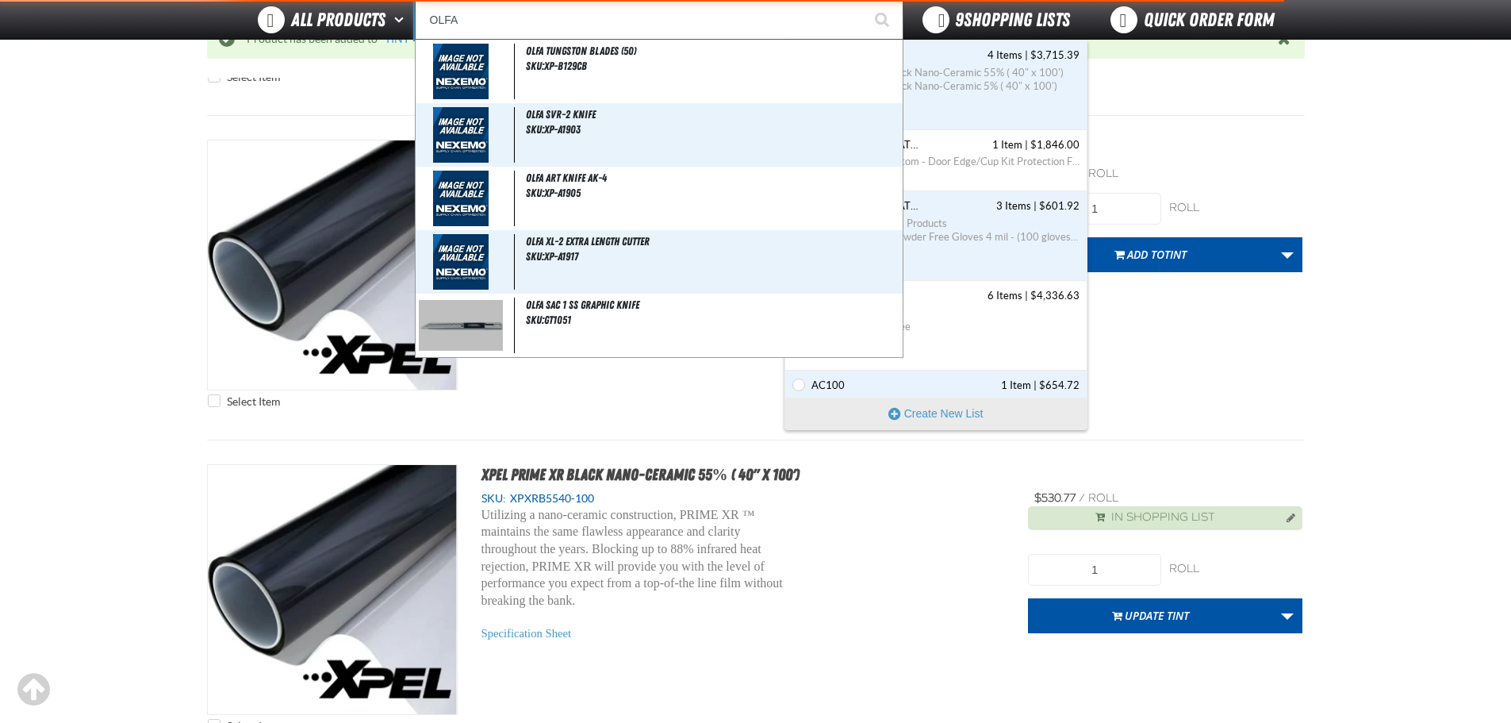
type input "OLFA SVR-2 KNIFE"
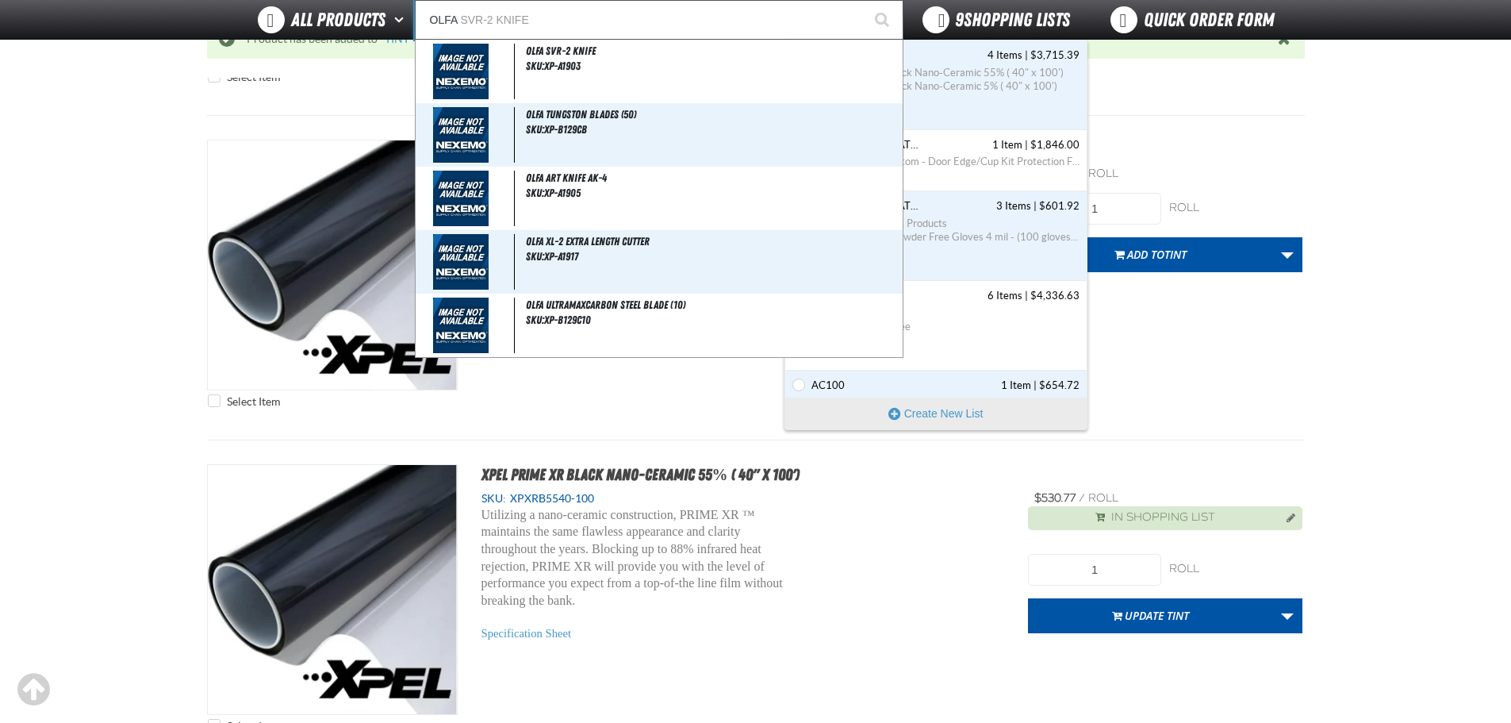
type input "OLFA"
click at [864, 0] on button "Start Searching" at bounding box center [884, 20] width 40 height 40
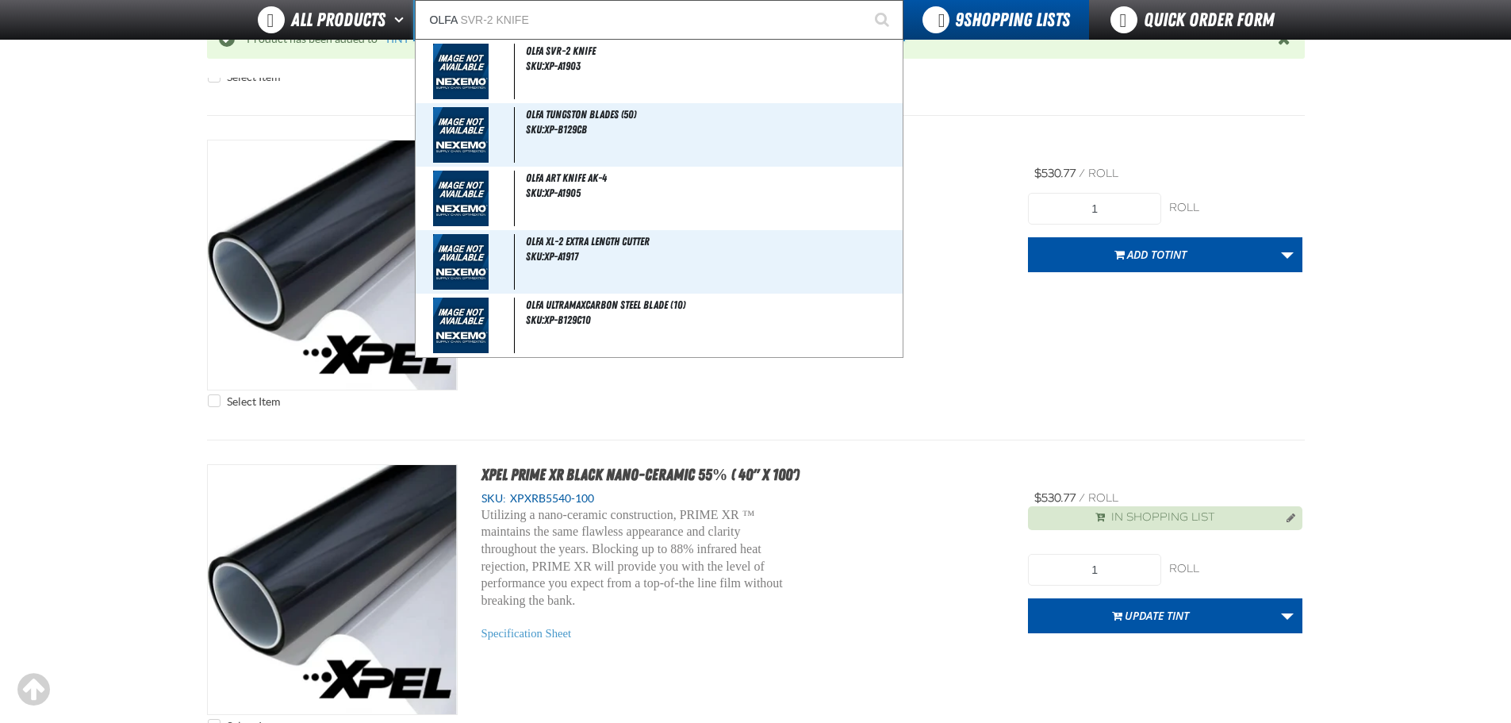
type input "OLFA SVR-2 KNIFE"
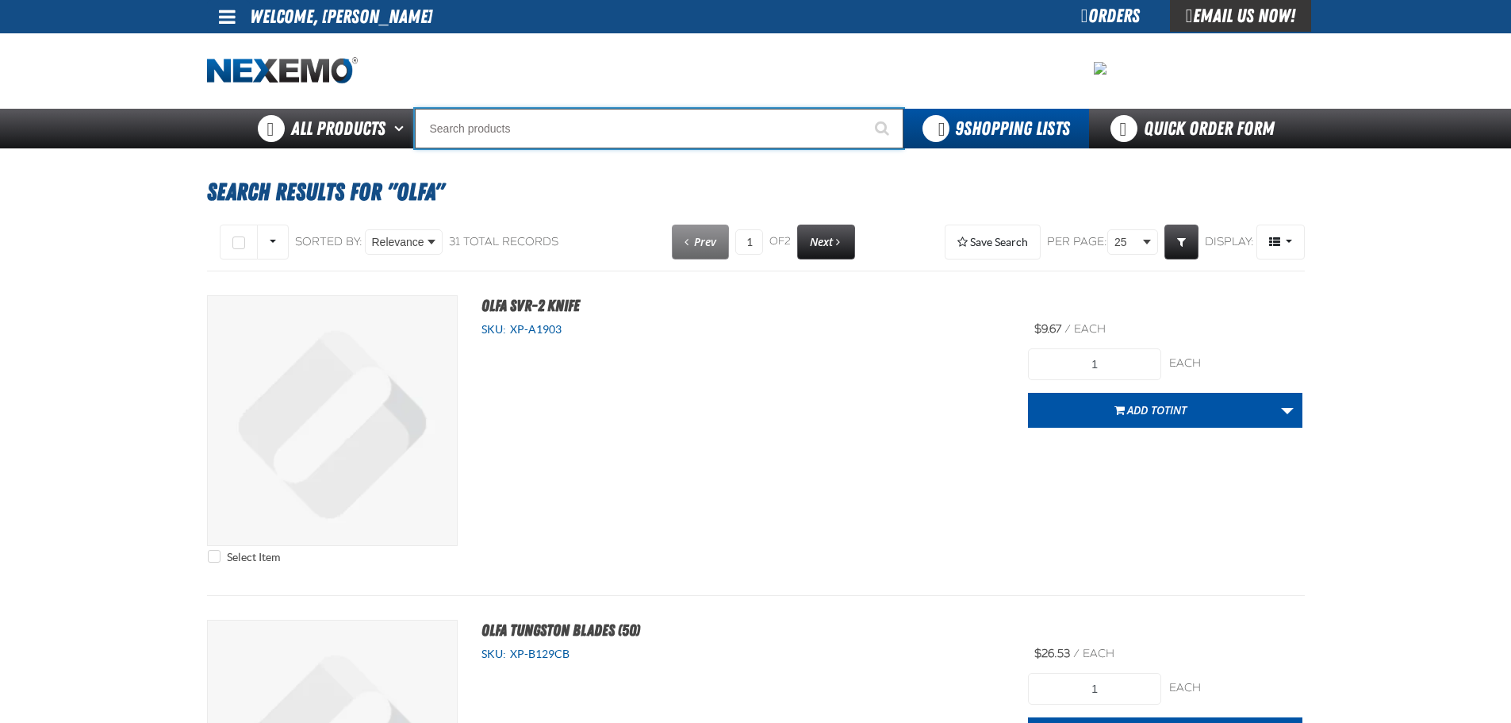
click at [508, 125] on input "Search" at bounding box center [659, 129] width 489 height 40
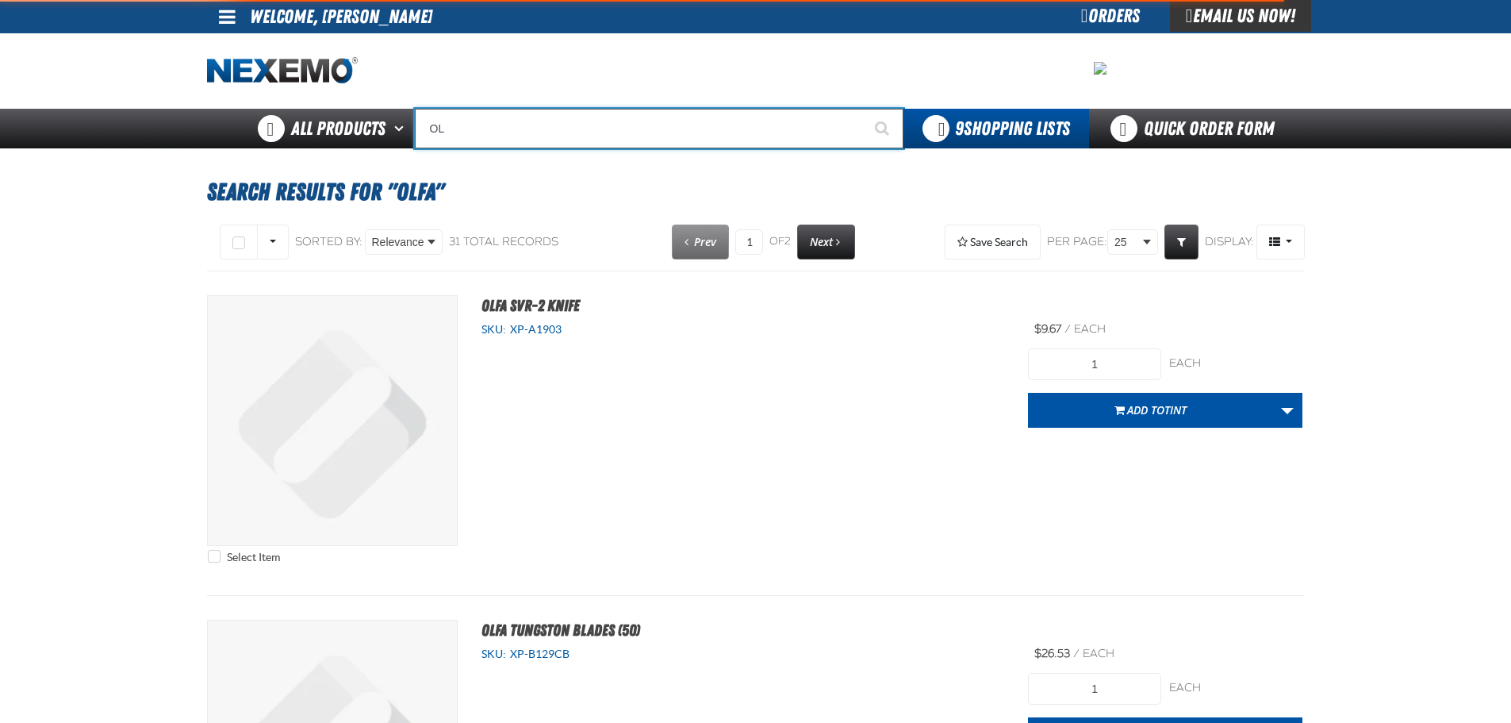
type input "OLF"
type input "OLFa Tungston Blades (50)"
type input "OLFA"
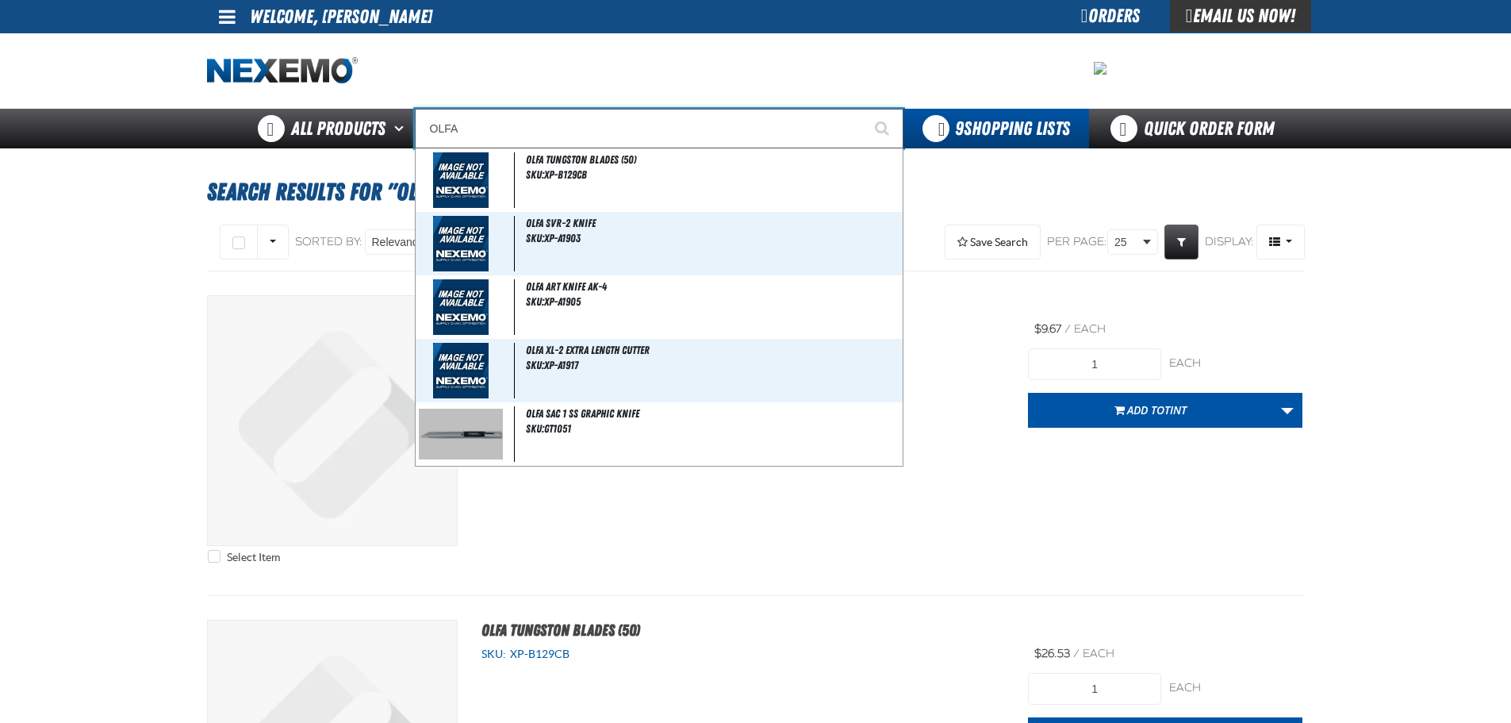
type input "OLFA SVR-2 KNIFE"
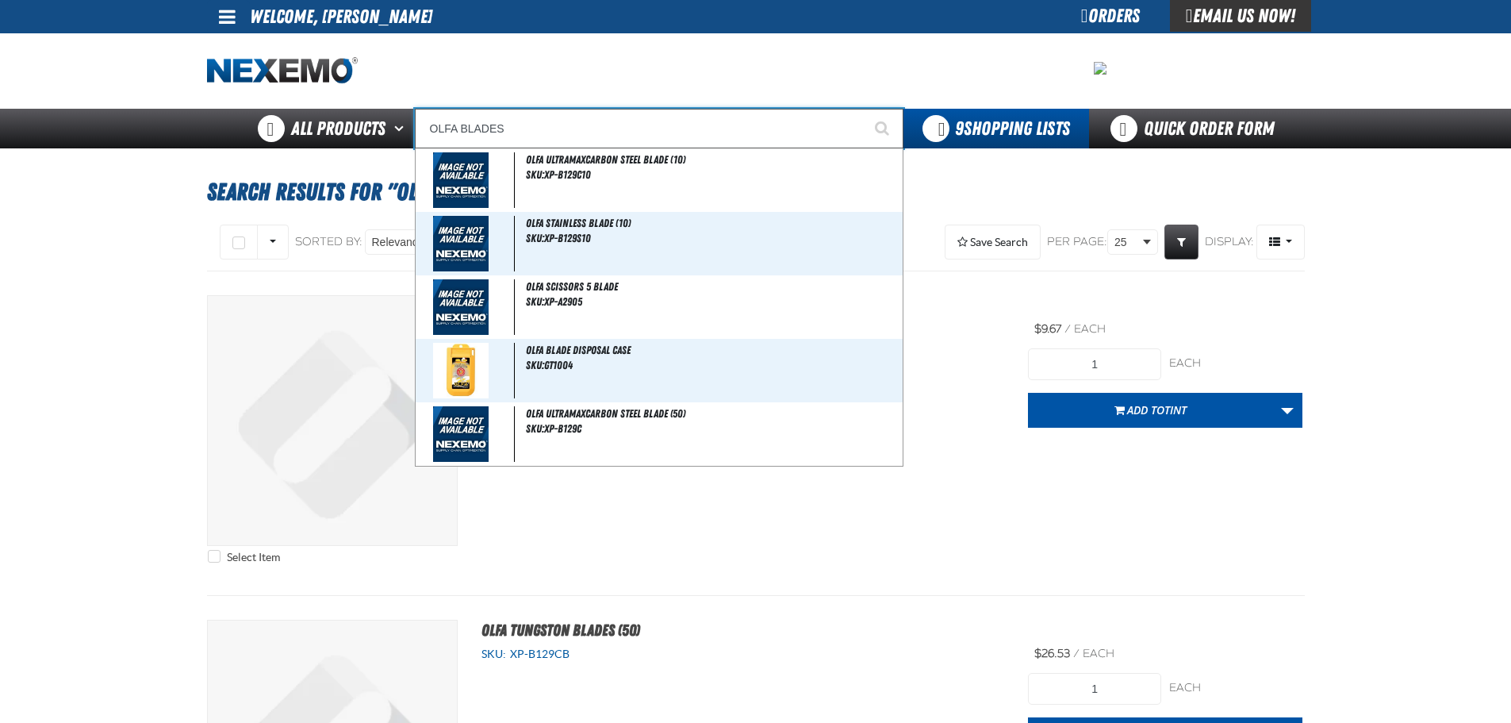
type input "OLFA BLADES"
click at [864, 109] on button "Start Searching" at bounding box center [884, 129] width 40 height 40
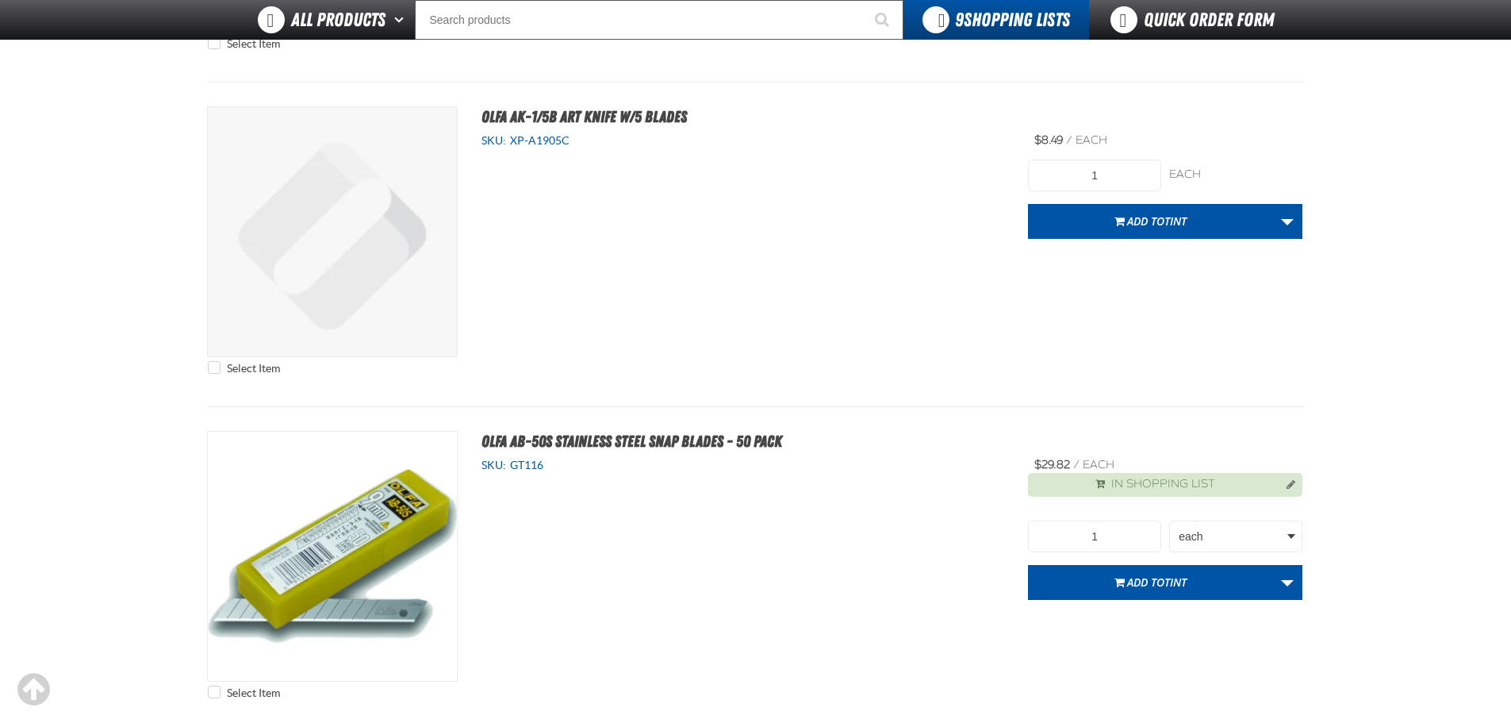
scroll to position [476, 0]
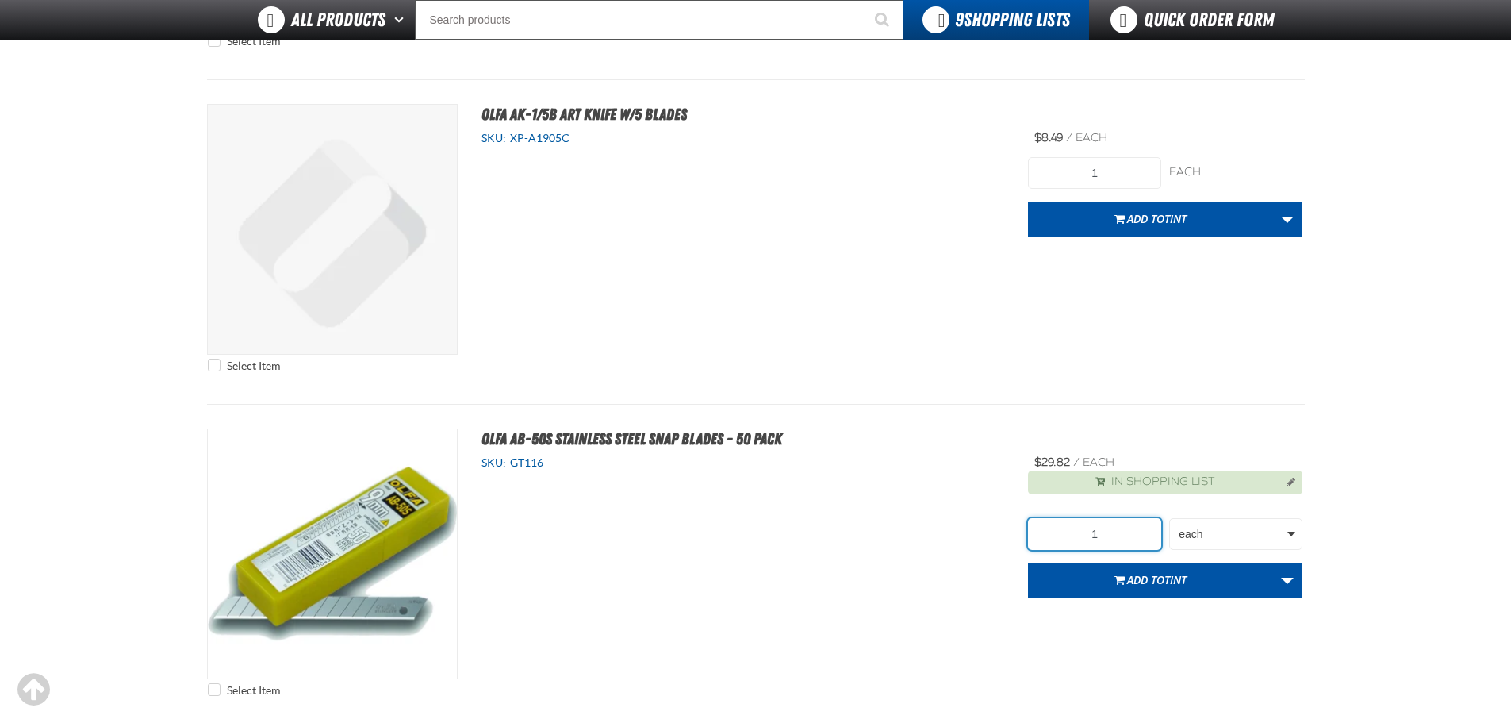
drag, startPoint x: 1106, startPoint y: 533, endPoint x: 1042, endPoint y: 531, distance: 63.5
click at [1042, 531] on input "1" at bounding box center [1094, 534] width 133 height 32
type input "4"
click at [1198, 577] on button "Add to TINT" at bounding box center [1150, 579] width 245 height 35
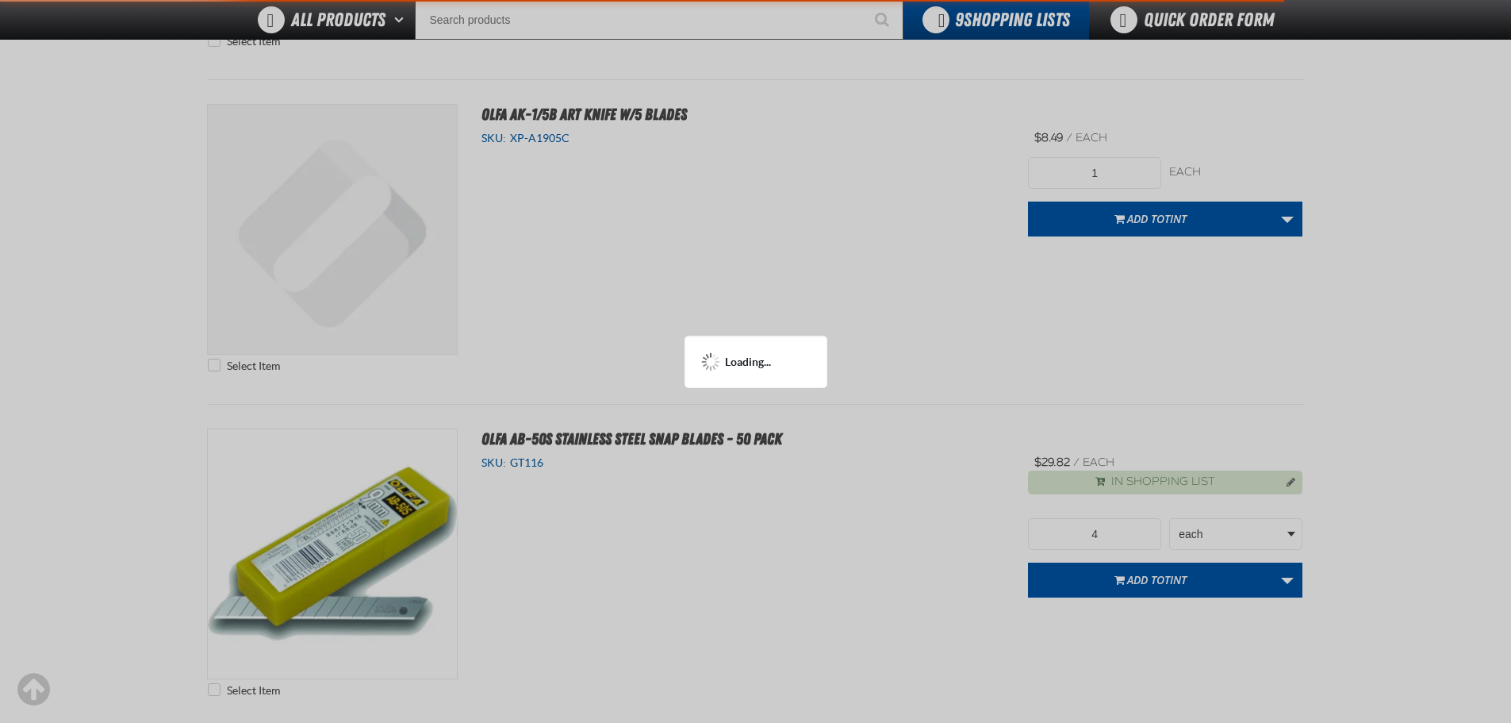
scroll to position [554, 0]
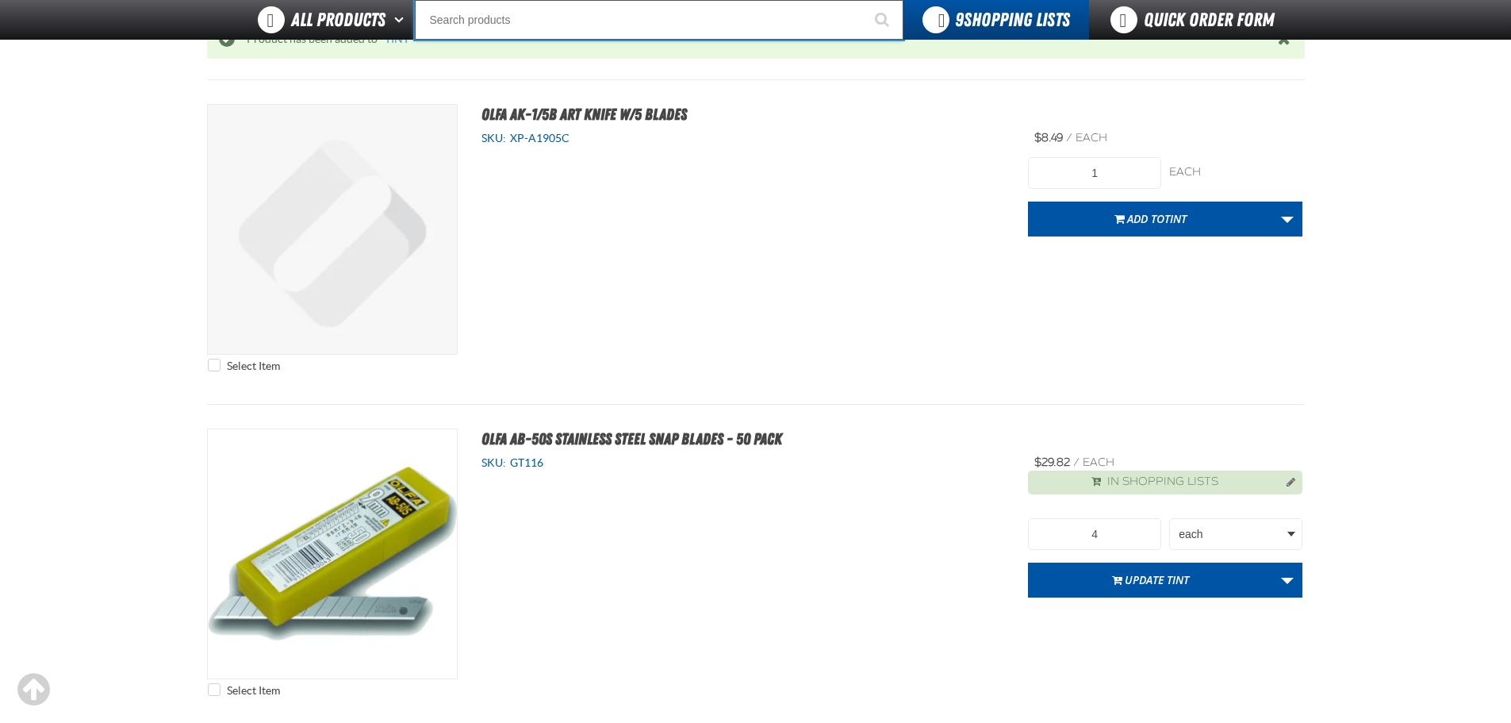
click at [484, 15] on input "Search" at bounding box center [659, 20] width 489 height 40
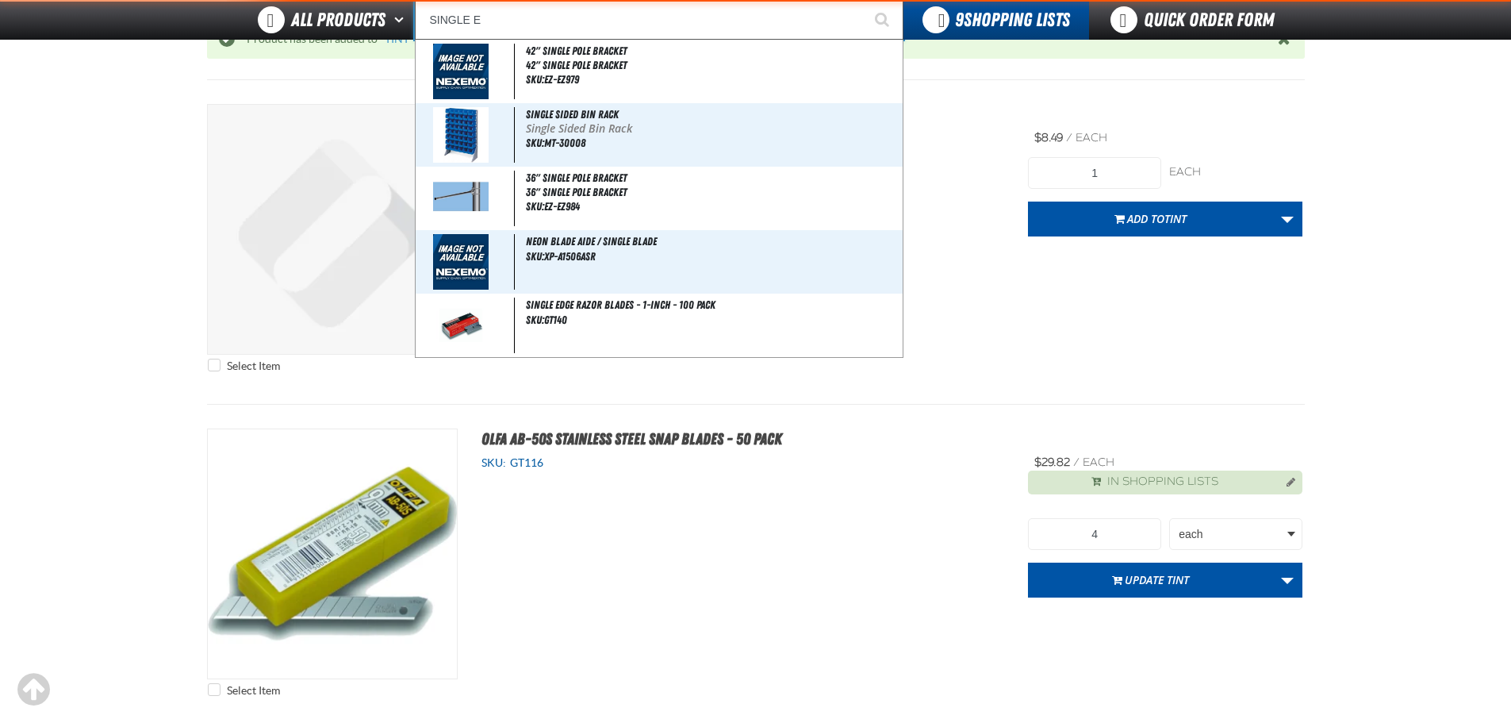
type input "SINGLE ED"
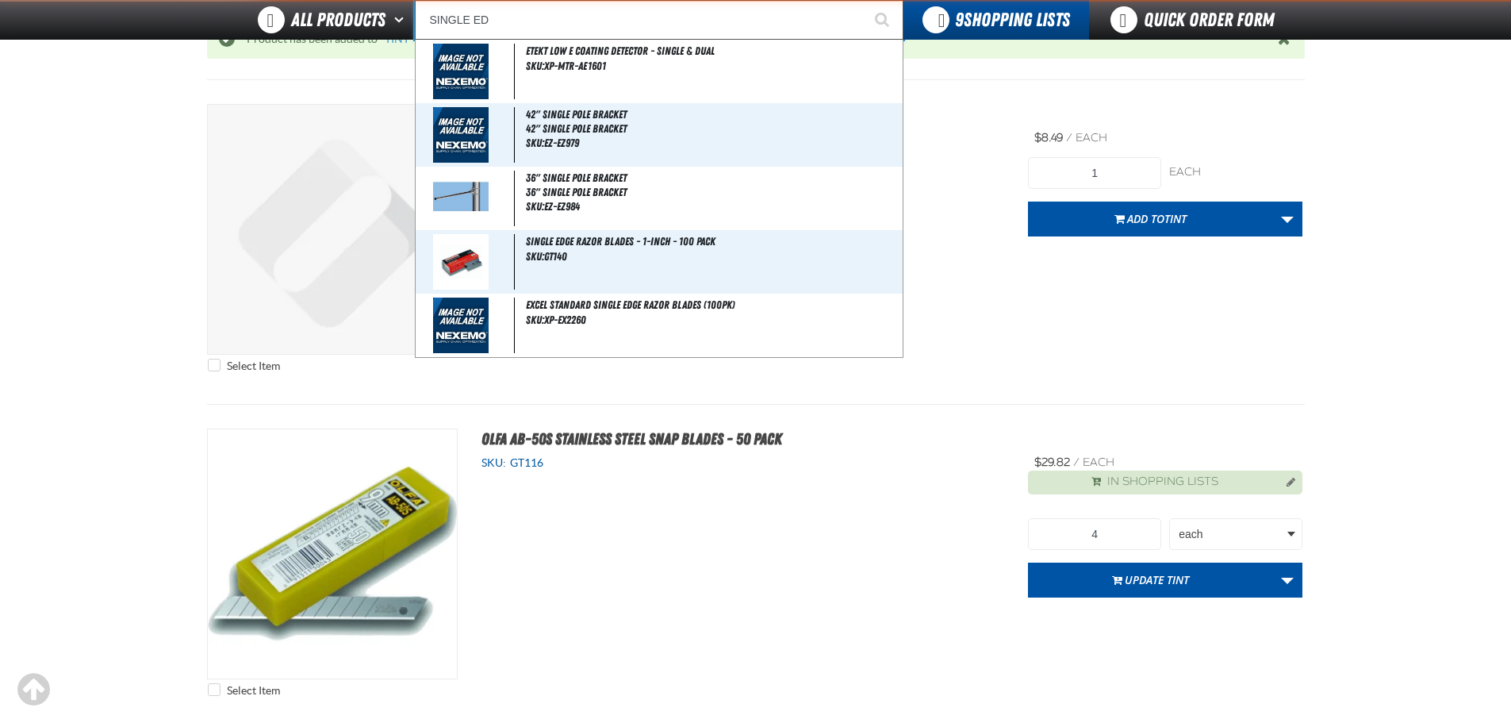
type input "SINGLE EDge Razor Blades - 1-inch - 100 Pack"
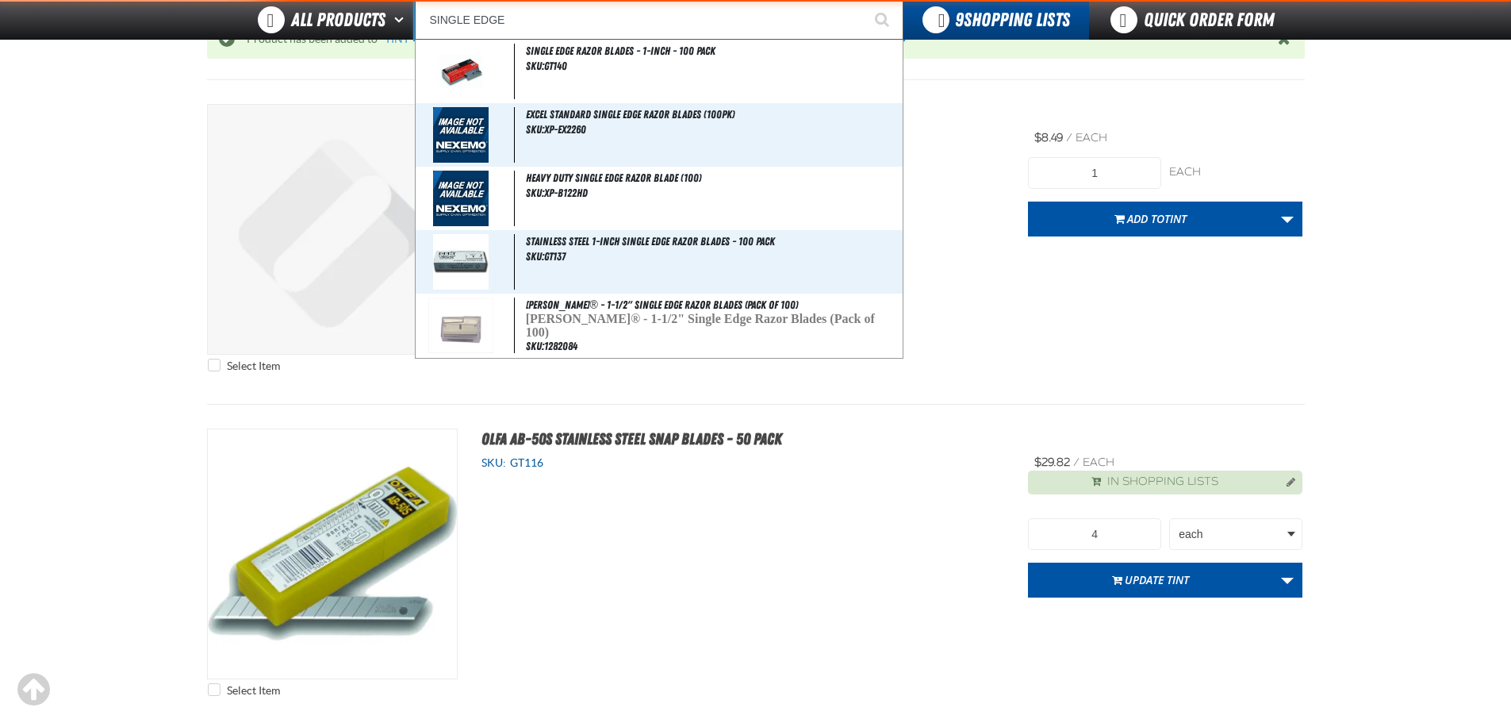
type input "SINGLE EDGE"
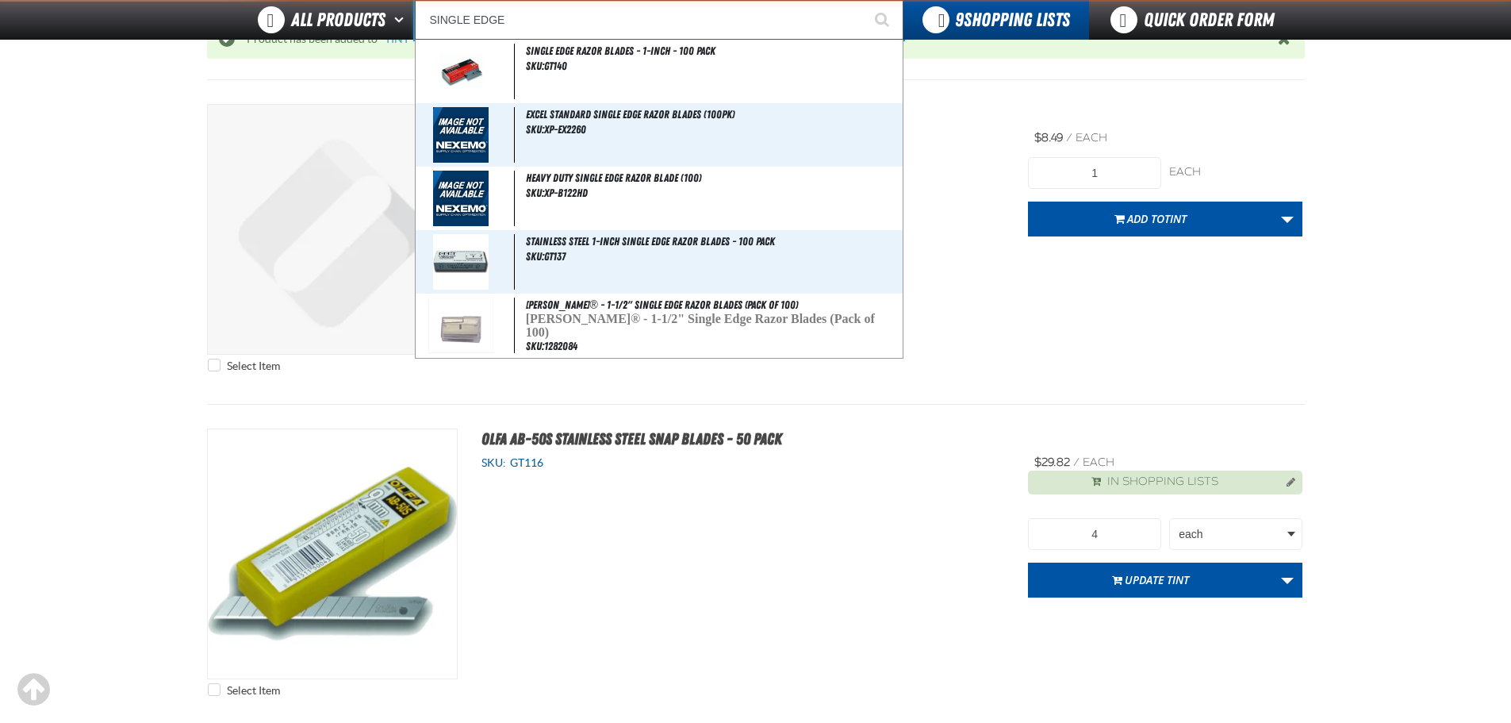
type input "SINGLE EDGE Razor Blades - 1-inch - 100 Pack"
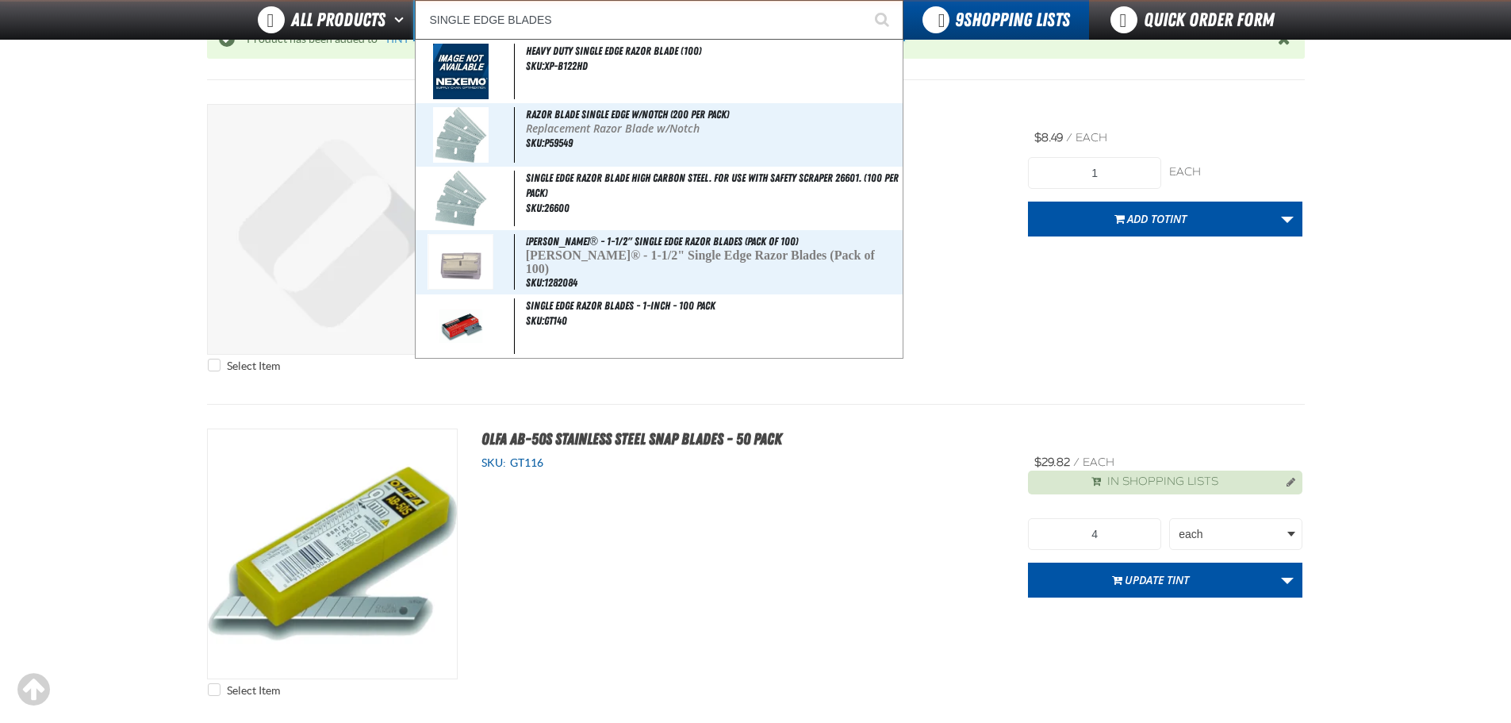
type input "SINGLE EDGE BLADES"
click at [864, 0] on button "Start Searching" at bounding box center [884, 20] width 40 height 40
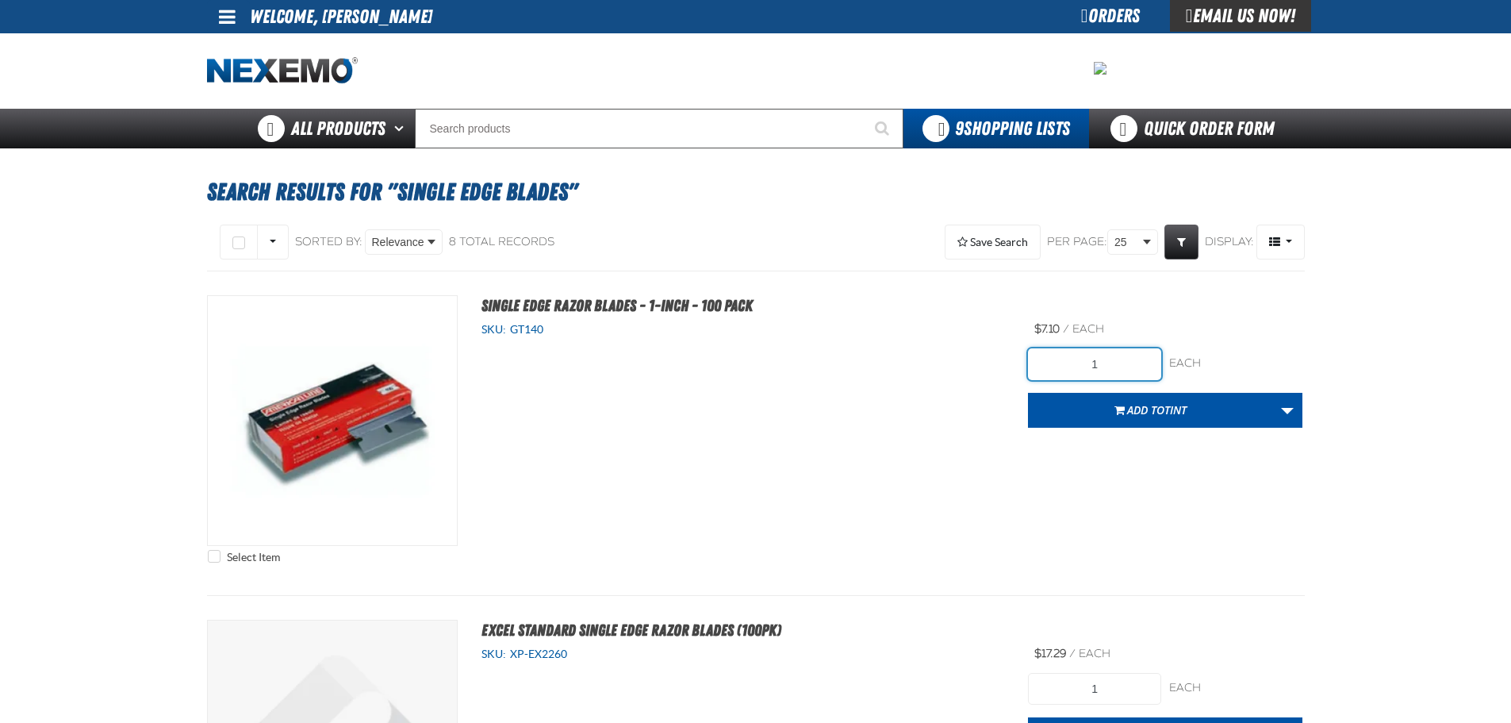
drag, startPoint x: 1105, startPoint y: 358, endPoint x: 1014, endPoint y: 363, distance: 91.3
click at [1014, 363] on div "Select Item Single Edge Razor Blades - 1-inch - 100 Pack SKU: GT140" at bounding box center [756, 433] width 1098 height 276
type input "4"
click at [1147, 407] on span "Add to TINT" at bounding box center [1156, 409] width 59 height 15
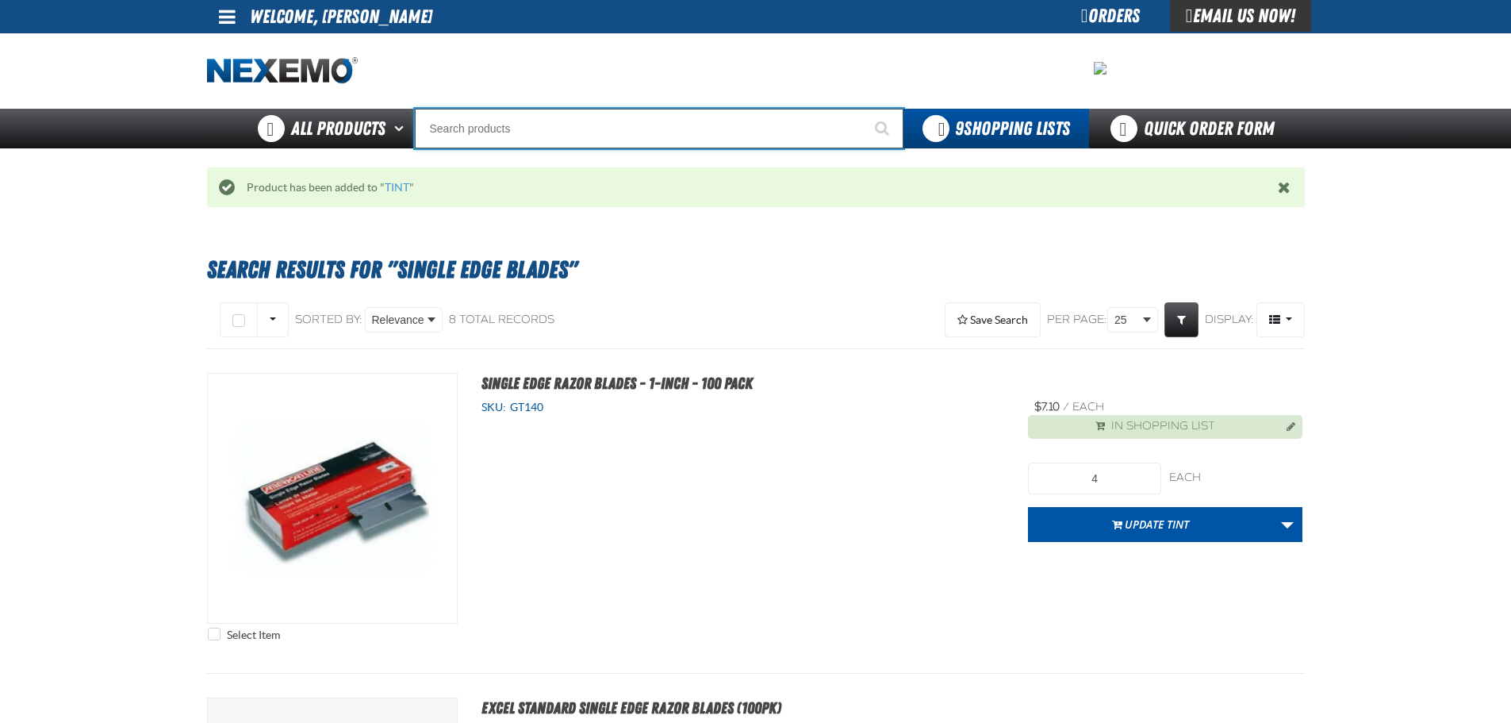
click at [470, 133] on input "Search" at bounding box center [659, 129] width 489 height 40
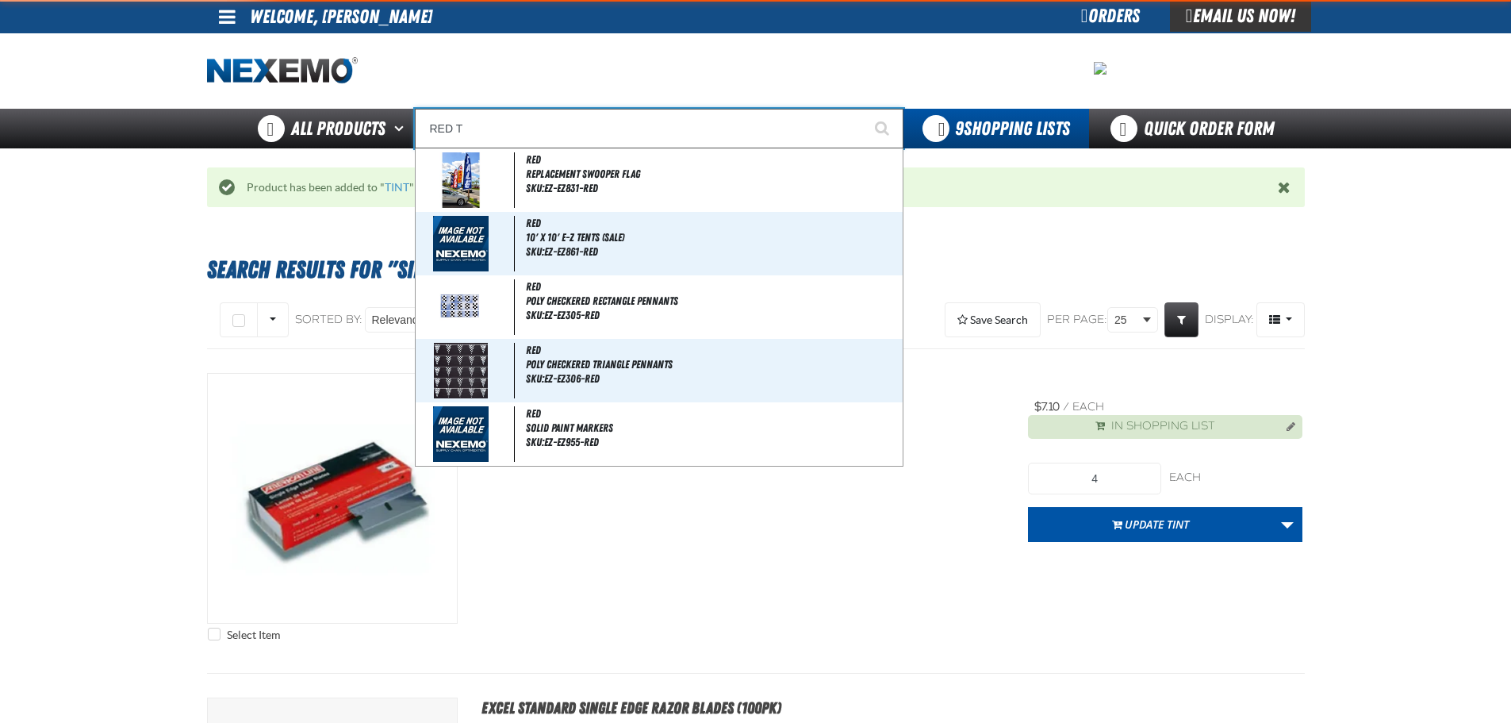
type input "RED TA"
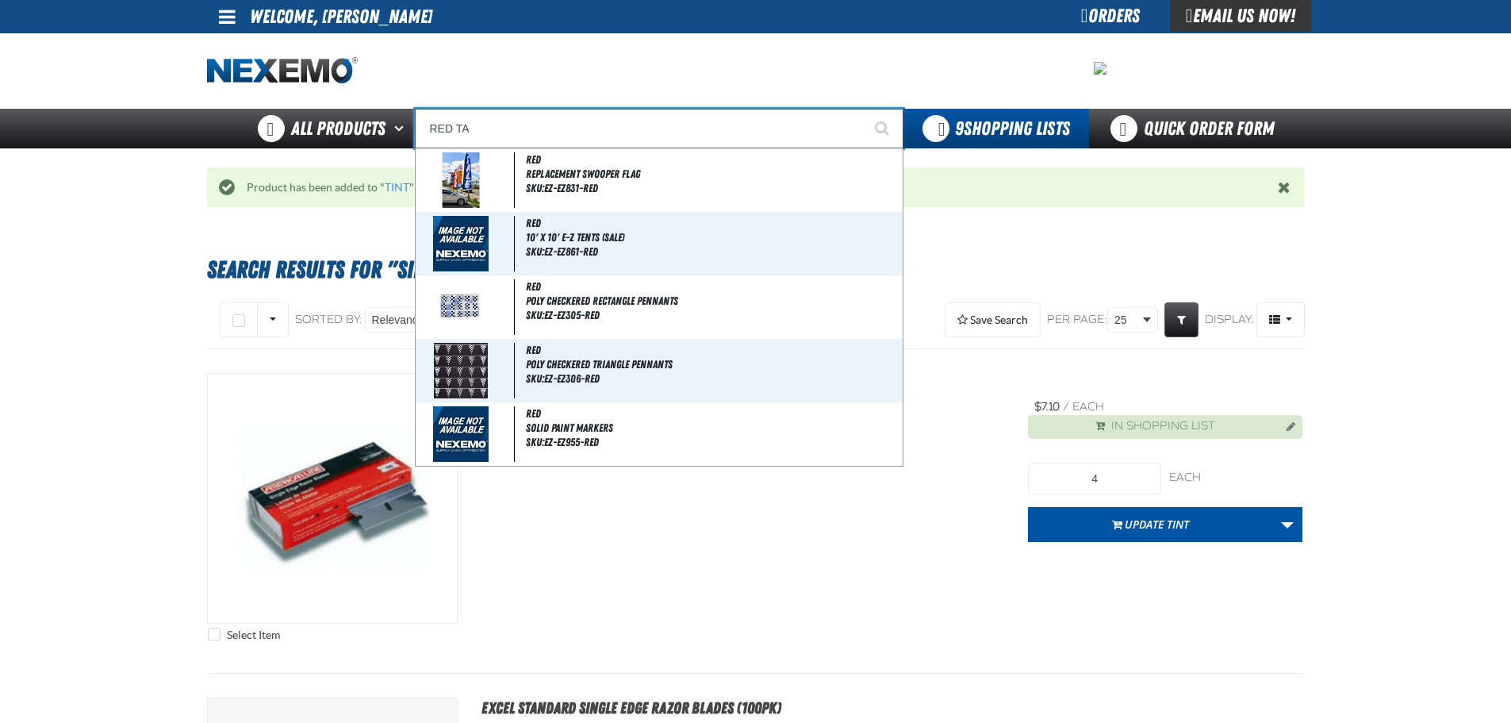
type input "RED TAG"
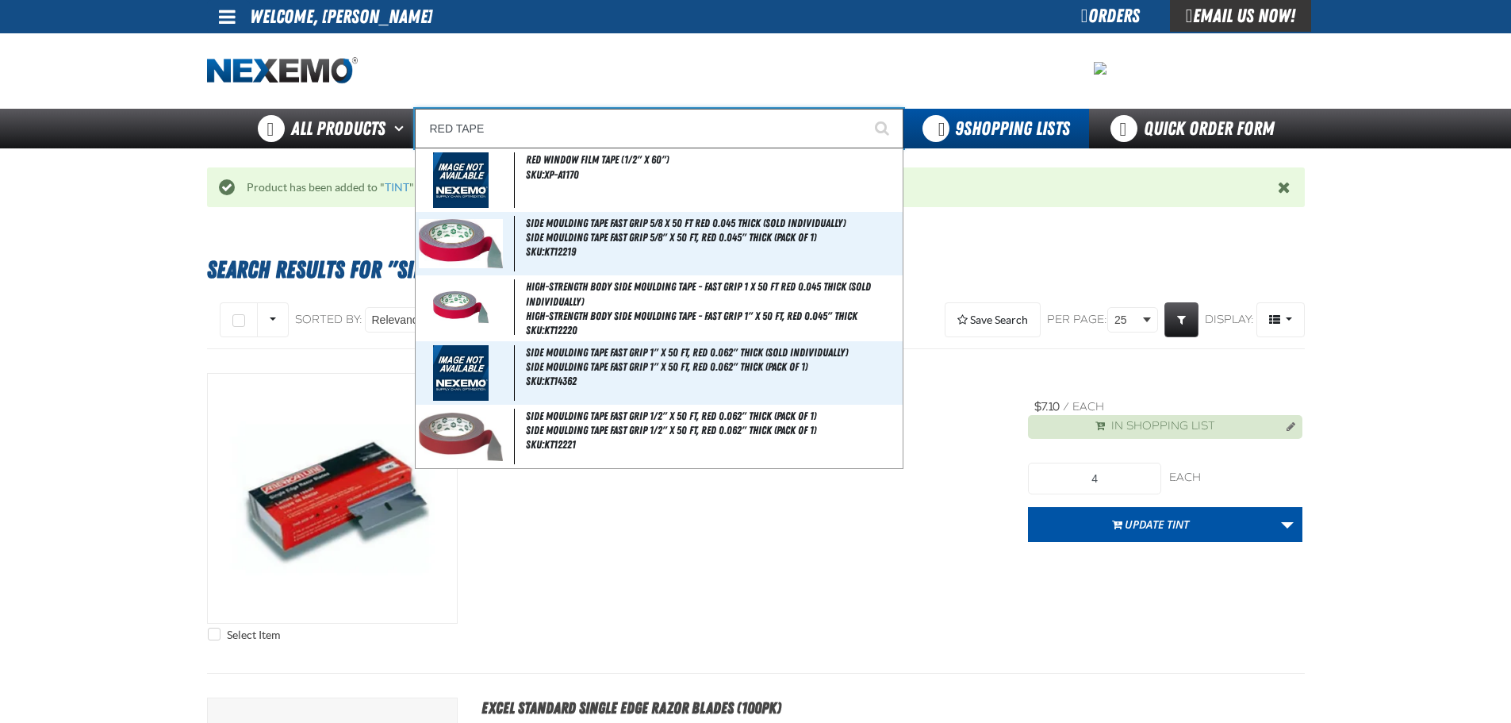
type input "RED TAPE"
click at [864, 109] on button "Start Searching" at bounding box center [884, 129] width 40 height 40
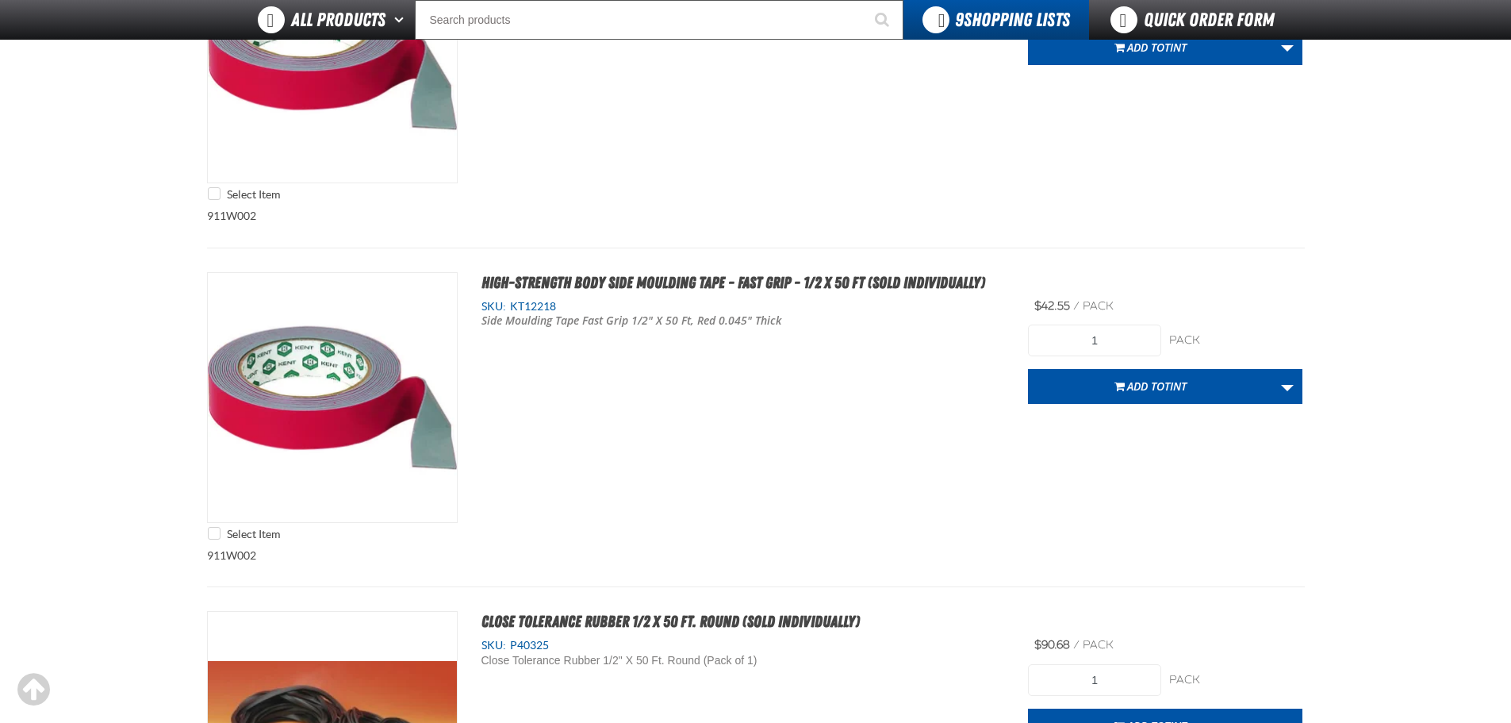
scroll to position [2300, 0]
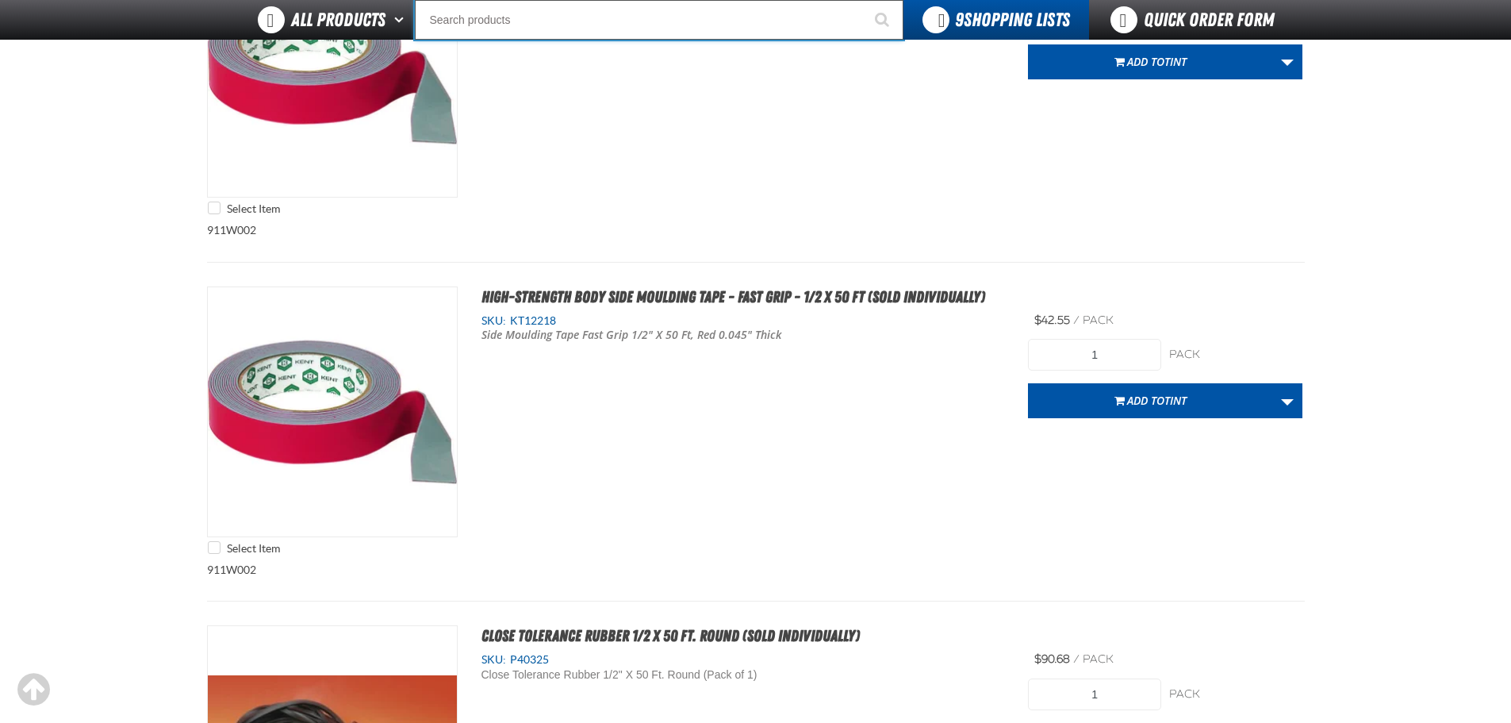
click at [520, 29] on input "Search" at bounding box center [659, 20] width 489 height 40
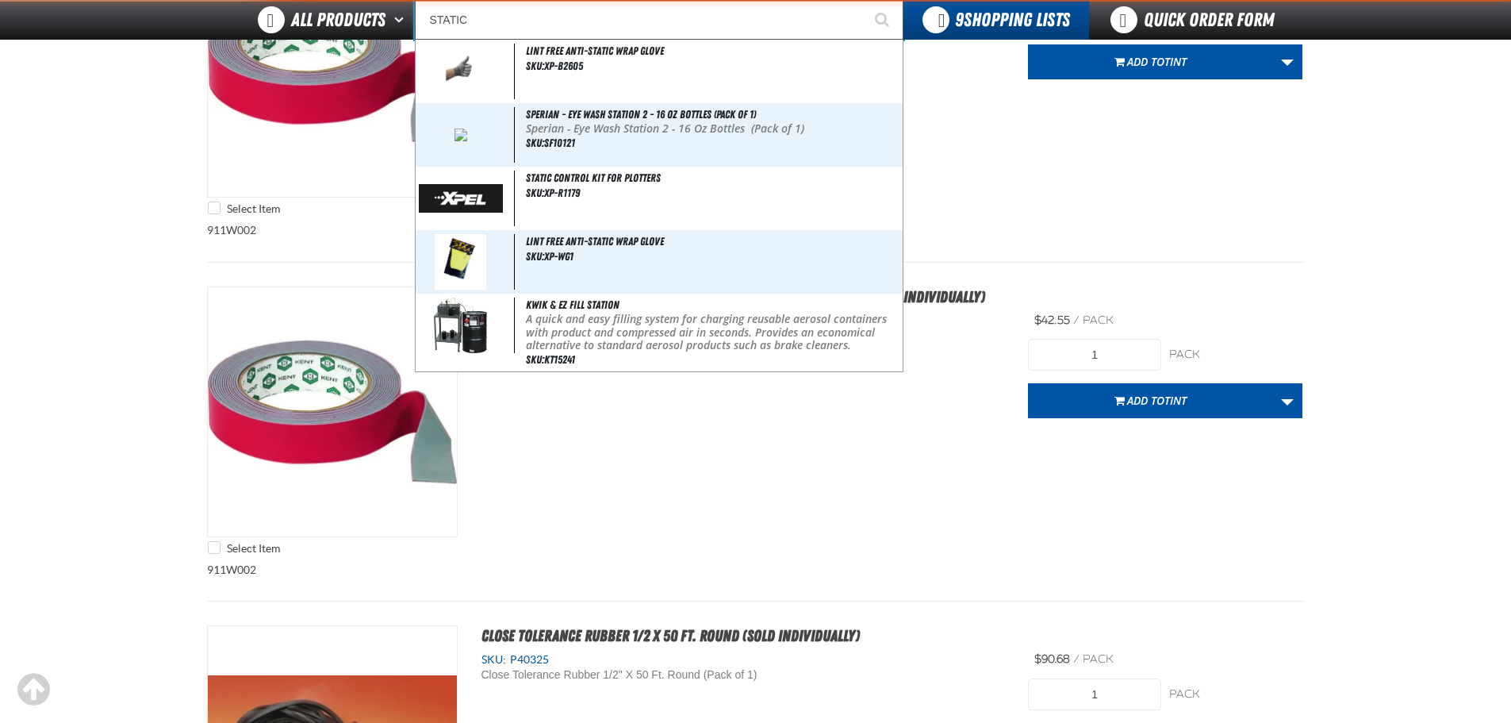
type input "STATIC"
type input "STATIC Control Kit for Plotters"
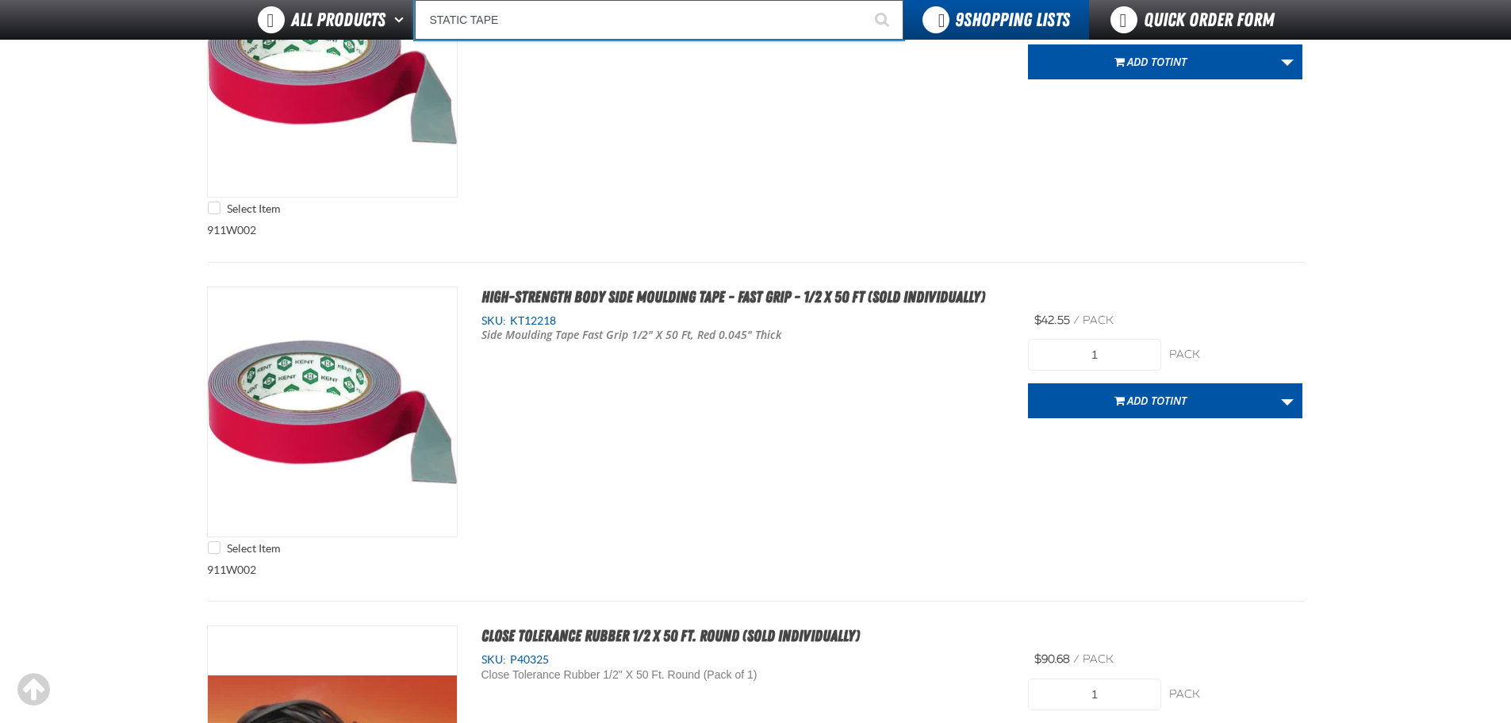
type input "STATIC TAPE"
click at [864, 0] on button "Start Searching" at bounding box center [884, 20] width 40 height 40
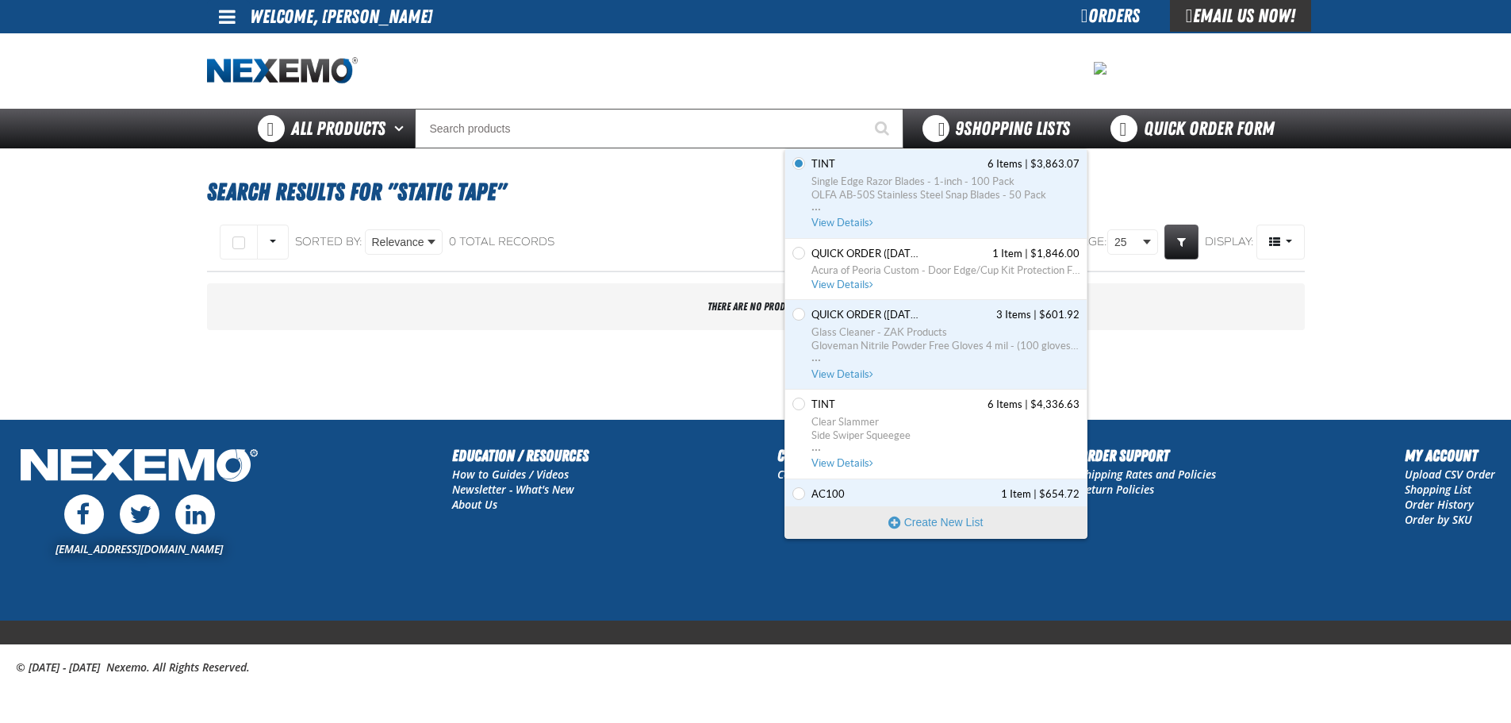
click at [1027, 139] on span "9 Shopping Lists" at bounding box center [1012, 128] width 115 height 22
click at [799, 159] on input "Set the TINT as Default" at bounding box center [798, 163] width 13 height 13
click at [803, 170] on div "Set the TINT as Default" at bounding box center [800, 193] width 16 height 73
click at [1180, 197] on h1 "Search Results for "STATIC TAPE"" at bounding box center [756, 192] width 1098 height 43
